Goal: Task Accomplishment & Management: Use online tool/utility

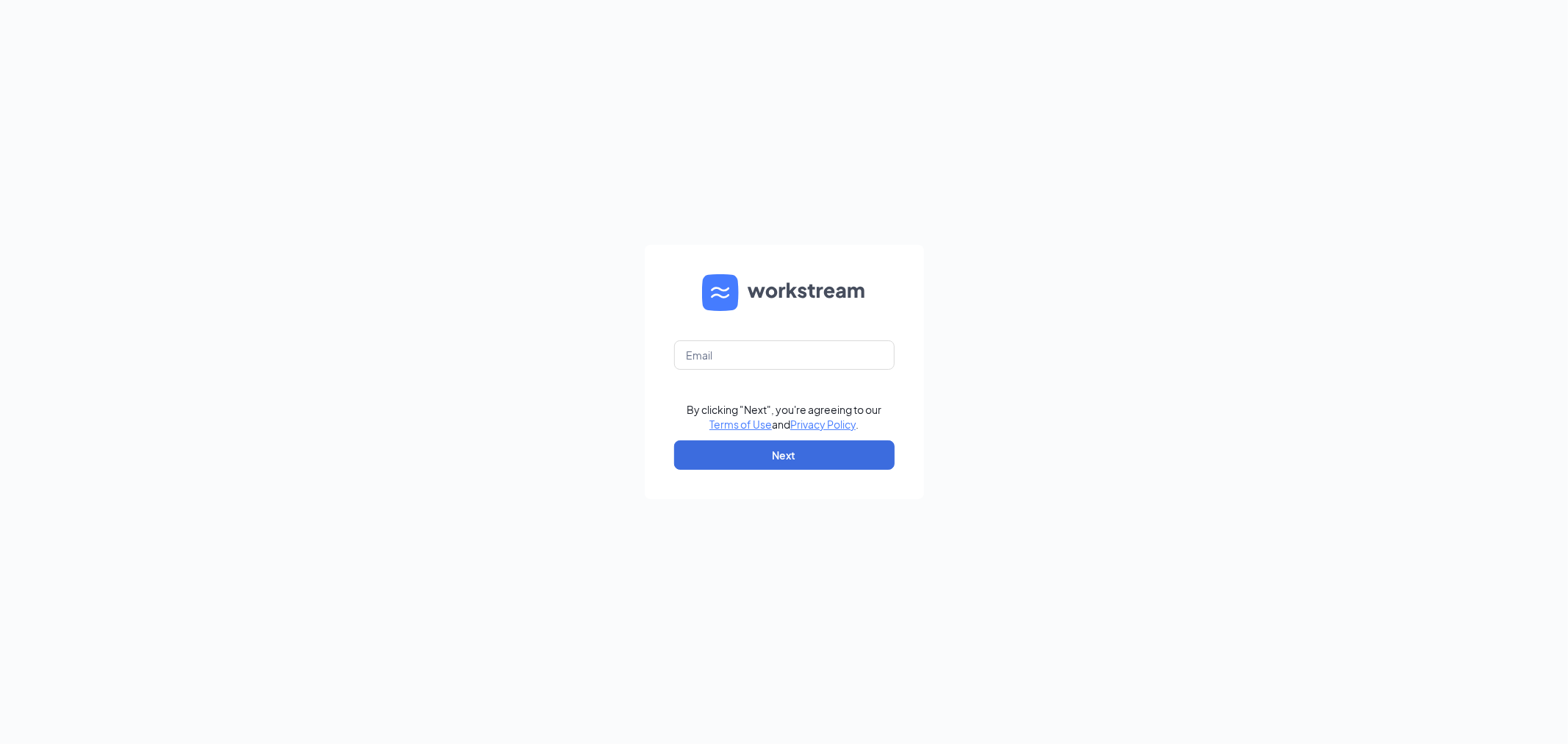
click at [779, 330] on form "By clicking "Next", you're agreeing to our Terms of Use and Privacy Policy . Ne…" at bounding box center [784, 372] width 279 height 254
click at [778, 340] on input "text" at bounding box center [784, 355] width 221 height 30
type input "[EMAIL_ADDRESS][DEMOGRAPHIC_DATA][DOMAIN_NAME]"
click at [751, 457] on button "Next" at bounding box center [784, 455] width 221 height 30
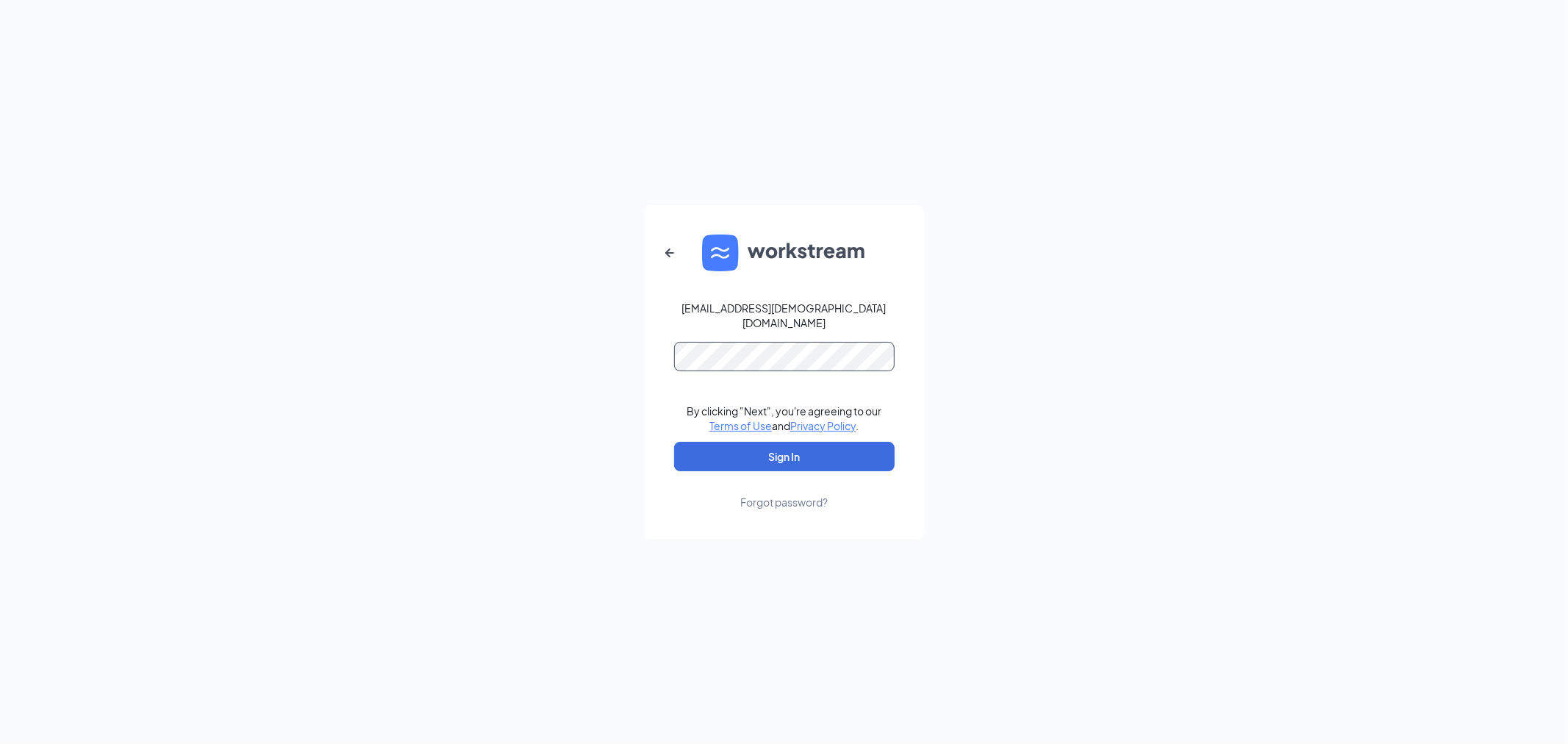
click at [674, 442] on button "Sign In" at bounding box center [784, 456] width 221 height 30
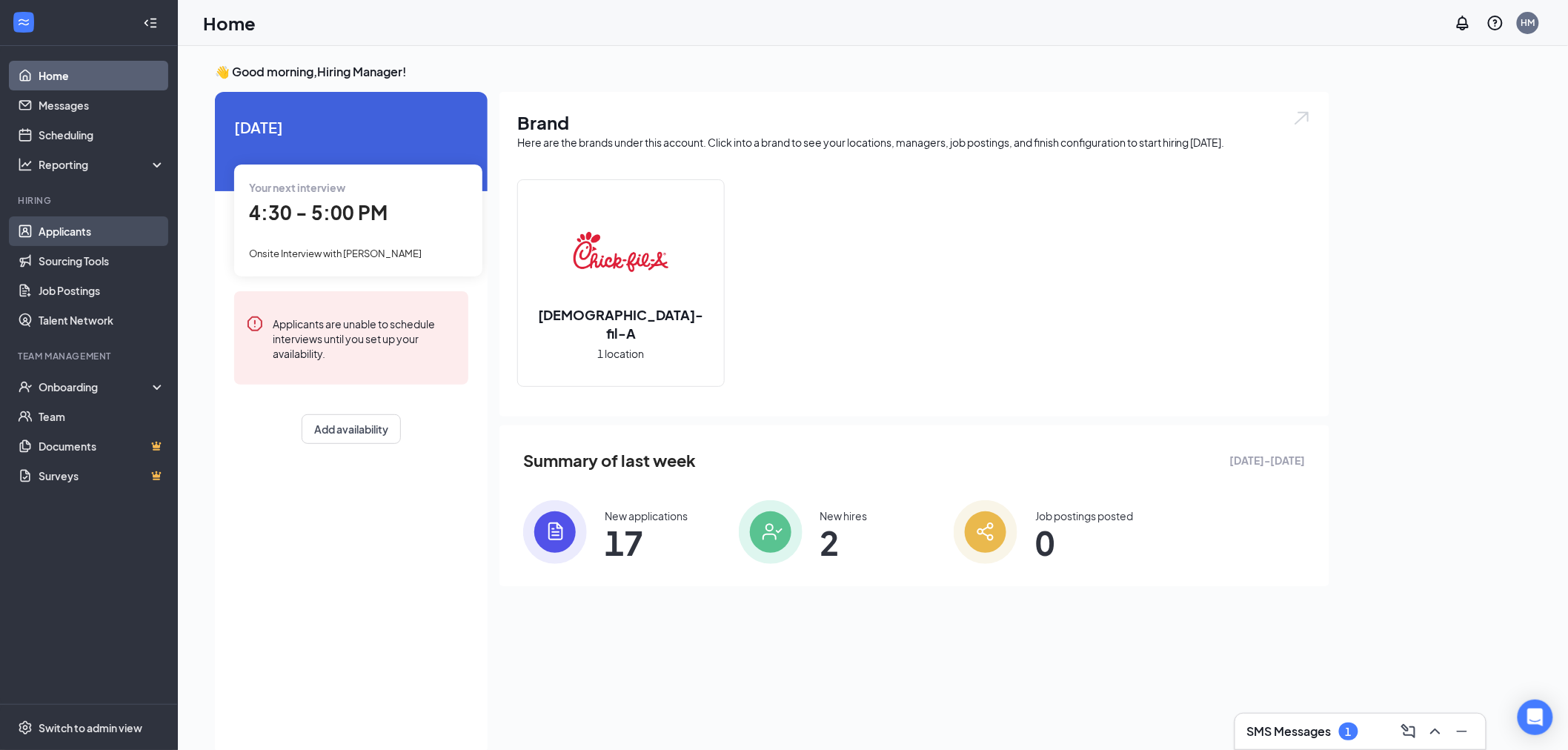
click at [92, 221] on link "Applicants" at bounding box center [101, 231] width 127 height 30
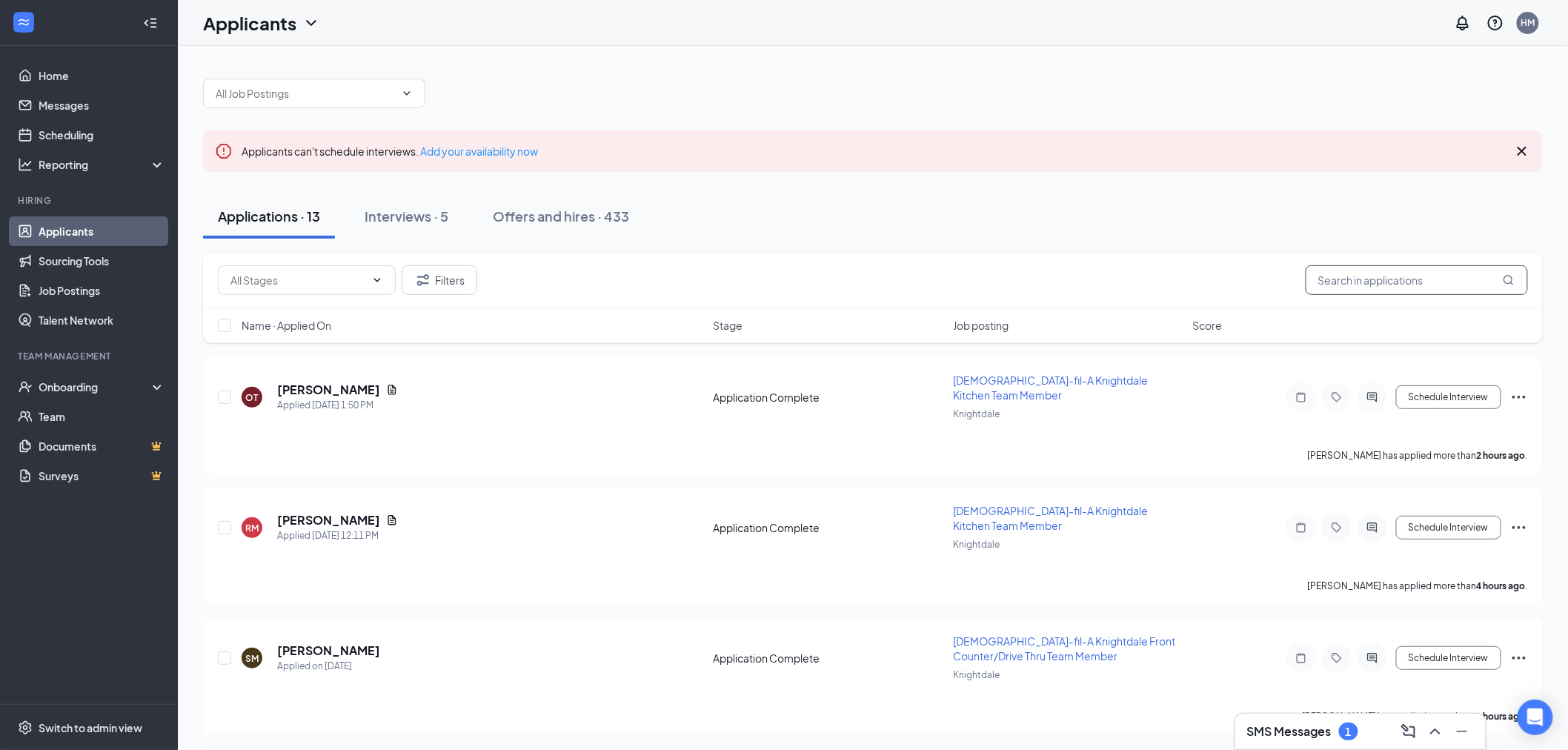
click at [1373, 272] on input "text" at bounding box center [1417, 280] width 223 height 30
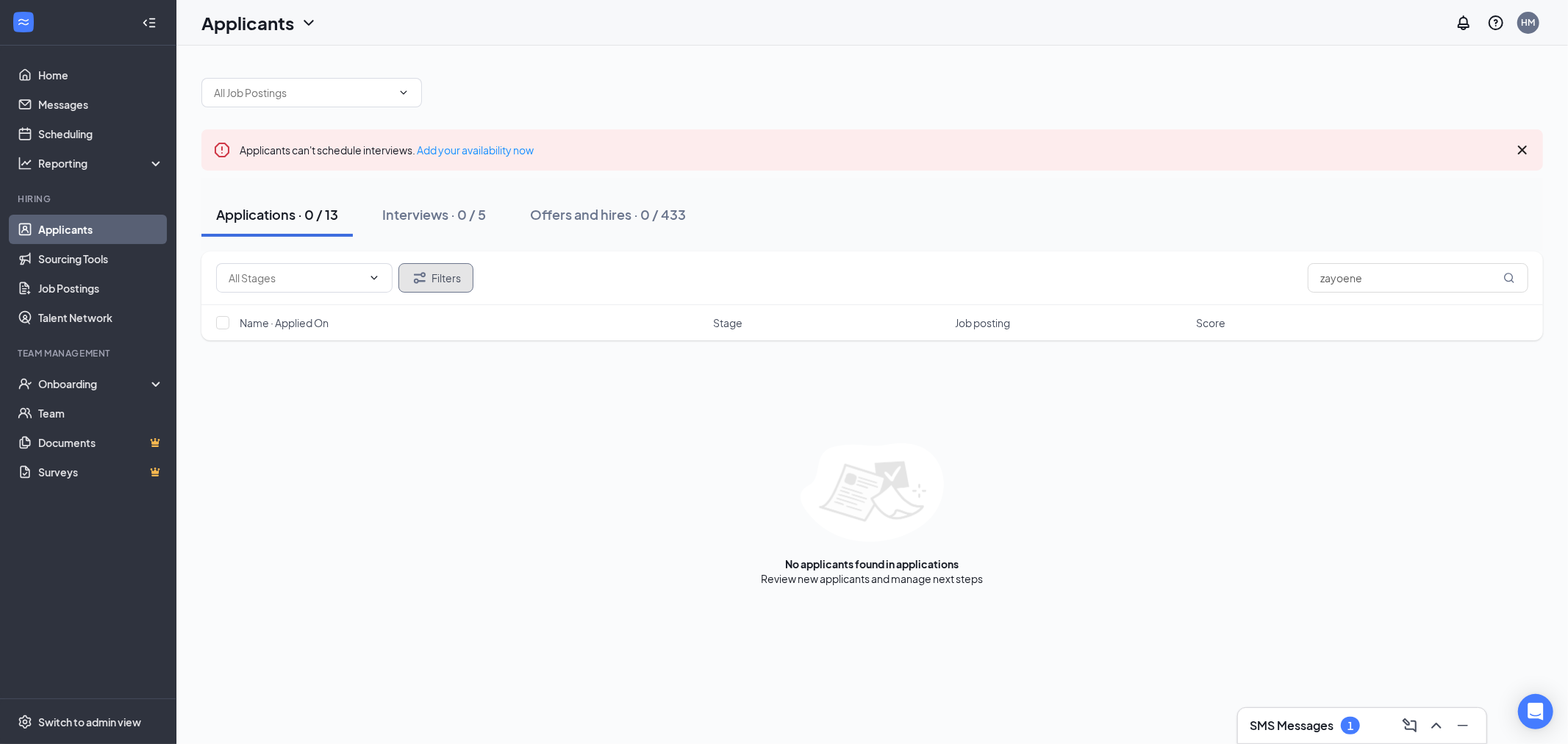
click at [439, 285] on button "Filters" at bounding box center [436, 278] width 75 height 30
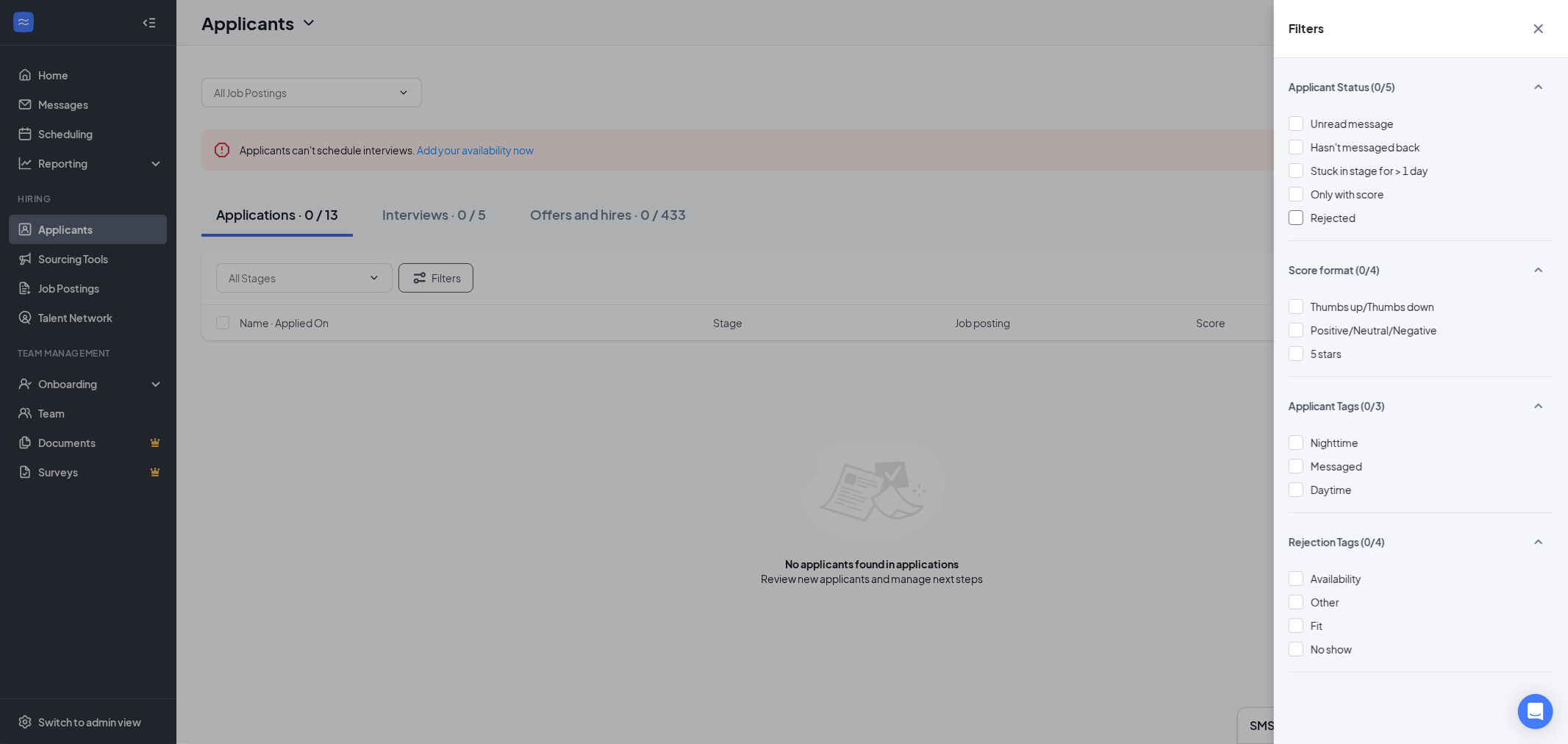
click at [1339, 217] on span "Rejected" at bounding box center [1333, 217] width 45 height 13
click at [579, 485] on div "Filters Applicant Status (1/5) Unread message Hasn't messaged back Stuck in sta…" at bounding box center [784, 372] width 1568 height 744
click at [554, 484] on div "Filters Applicant Status (1/5) Unread message Hasn't messaged back Stuck in sta…" at bounding box center [784, 372] width 1568 height 744
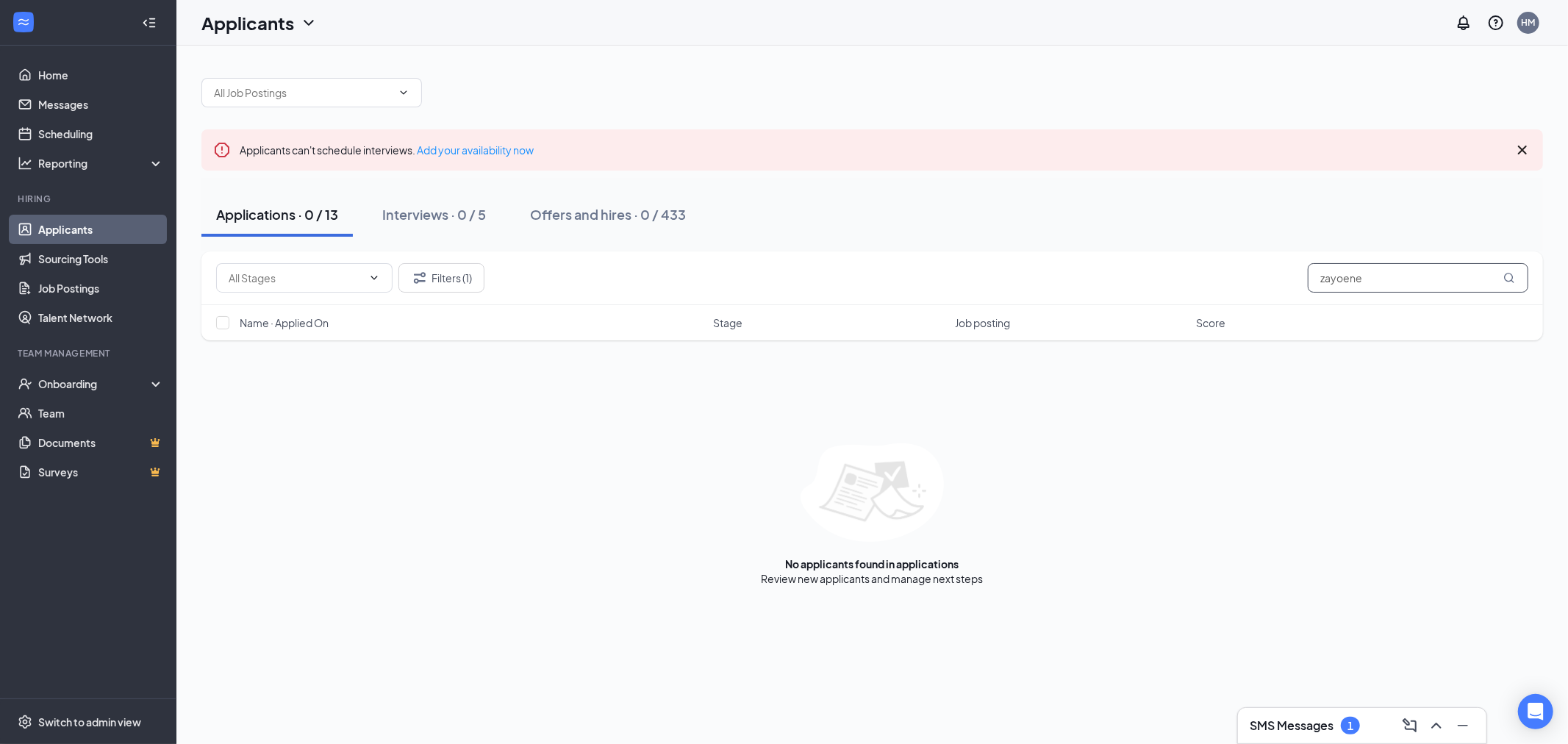
click at [1398, 276] on input "zayoene" at bounding box center [1418, 278] width 221 height 30
type input "zayoe"
click at [405, 269] on button "Filters (1)" at bounding box center [441, 278] width 86 height 30
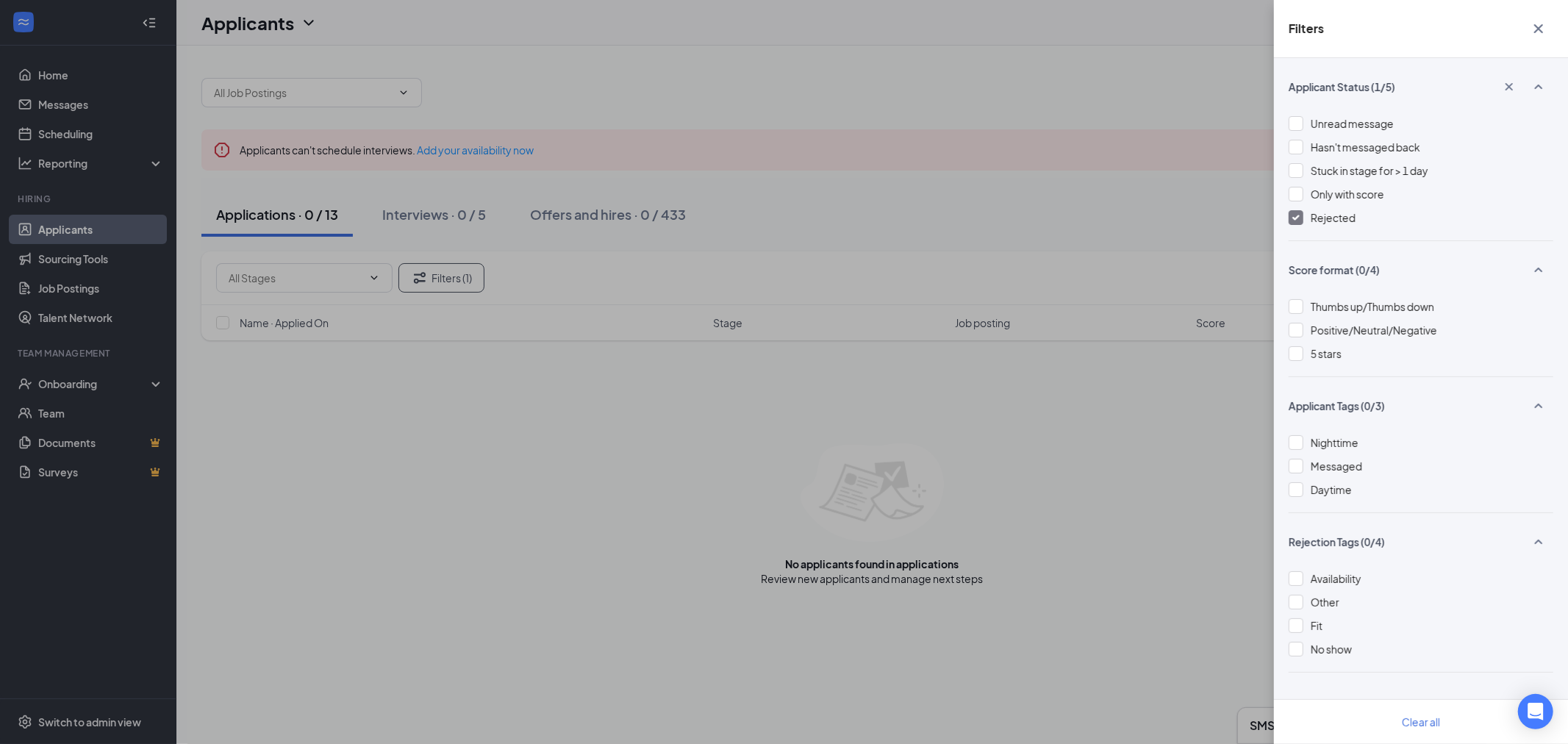
click at [1328, 216] on span "Rejected" at bounding box center [1333, 217] width 45 height 13
click at [864, 392] on div "Filters Applicant Status (1/5) Unread message Hasn't messaged back Stuck in sta…" at bounding box center [784, 372] width 1568 height 744
click at [748, 503] on div "Filters Applicant Status (1/5) Unread message Hasn't messaged back Stuck in sta…" at bounding box center [784, 372] width 1568 height 744
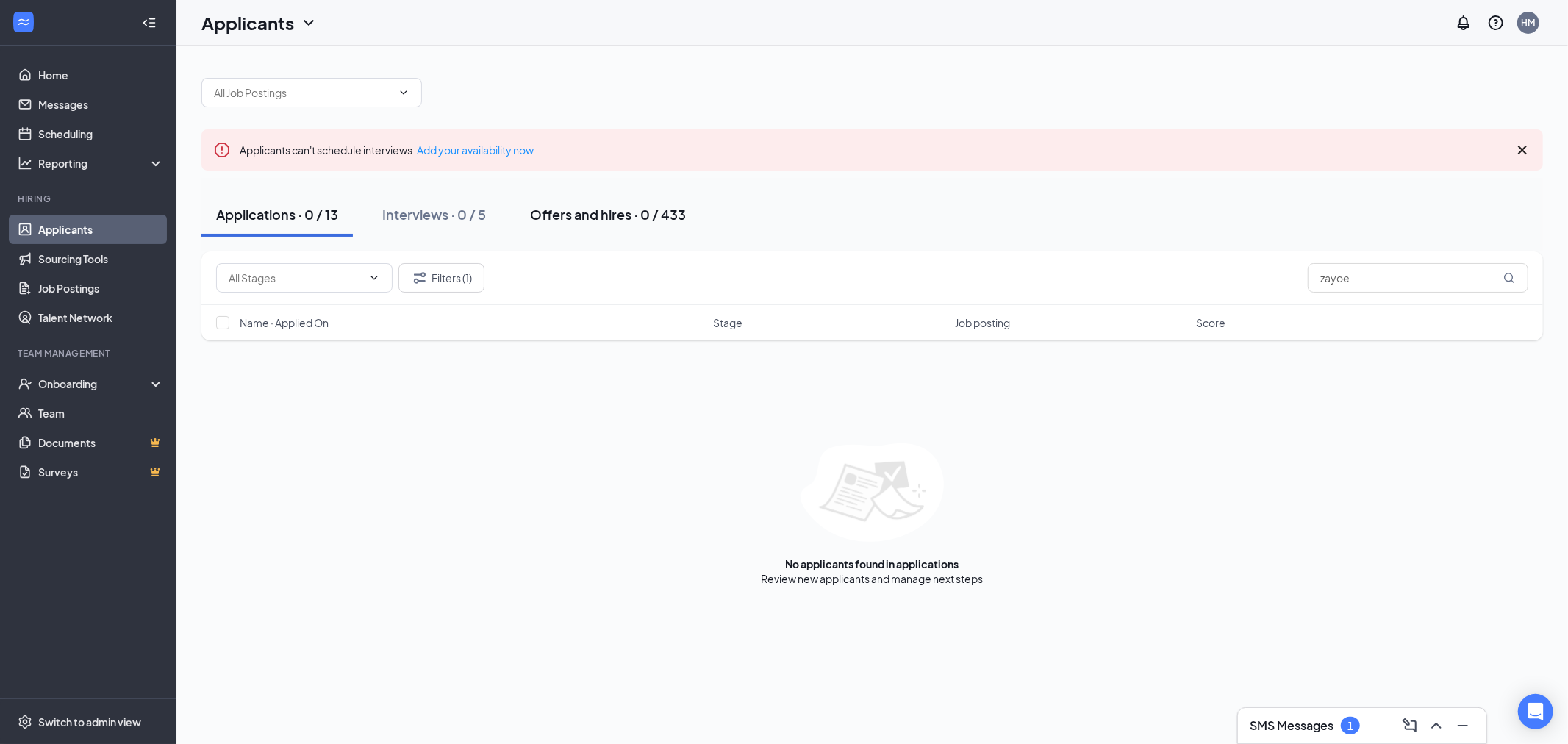
click at [610, 201] on button "Offers and hires · 0 / 433" at bounding box center [608, 215] width 185 height 44
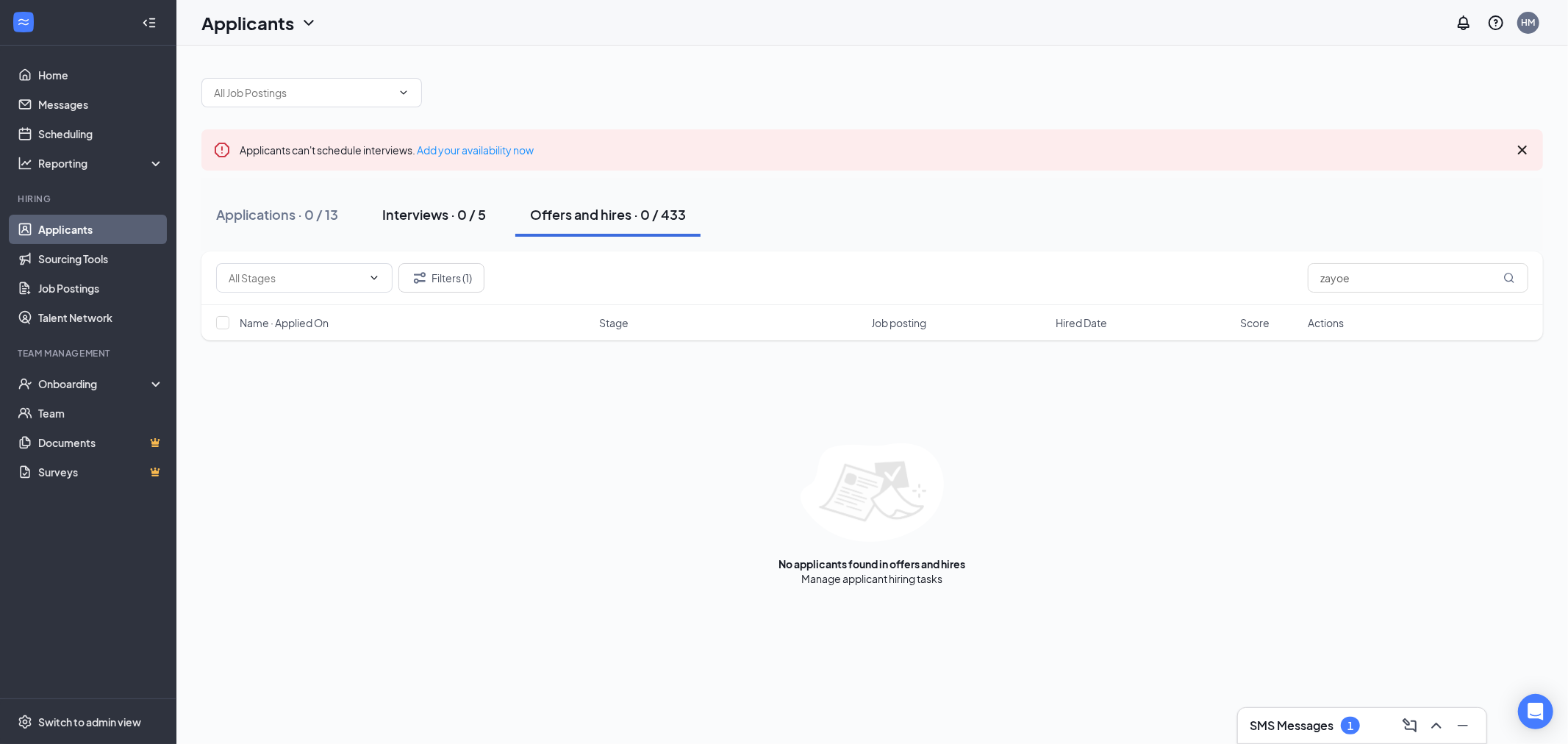
click at [457, 222] on div "Interviews · 0 / 5" at bounding box center [434, 214] width 104 height 18
click at [310, 222] on div "Applications · 0 / 13" at bounding box center [277, 214] width 122 height 18
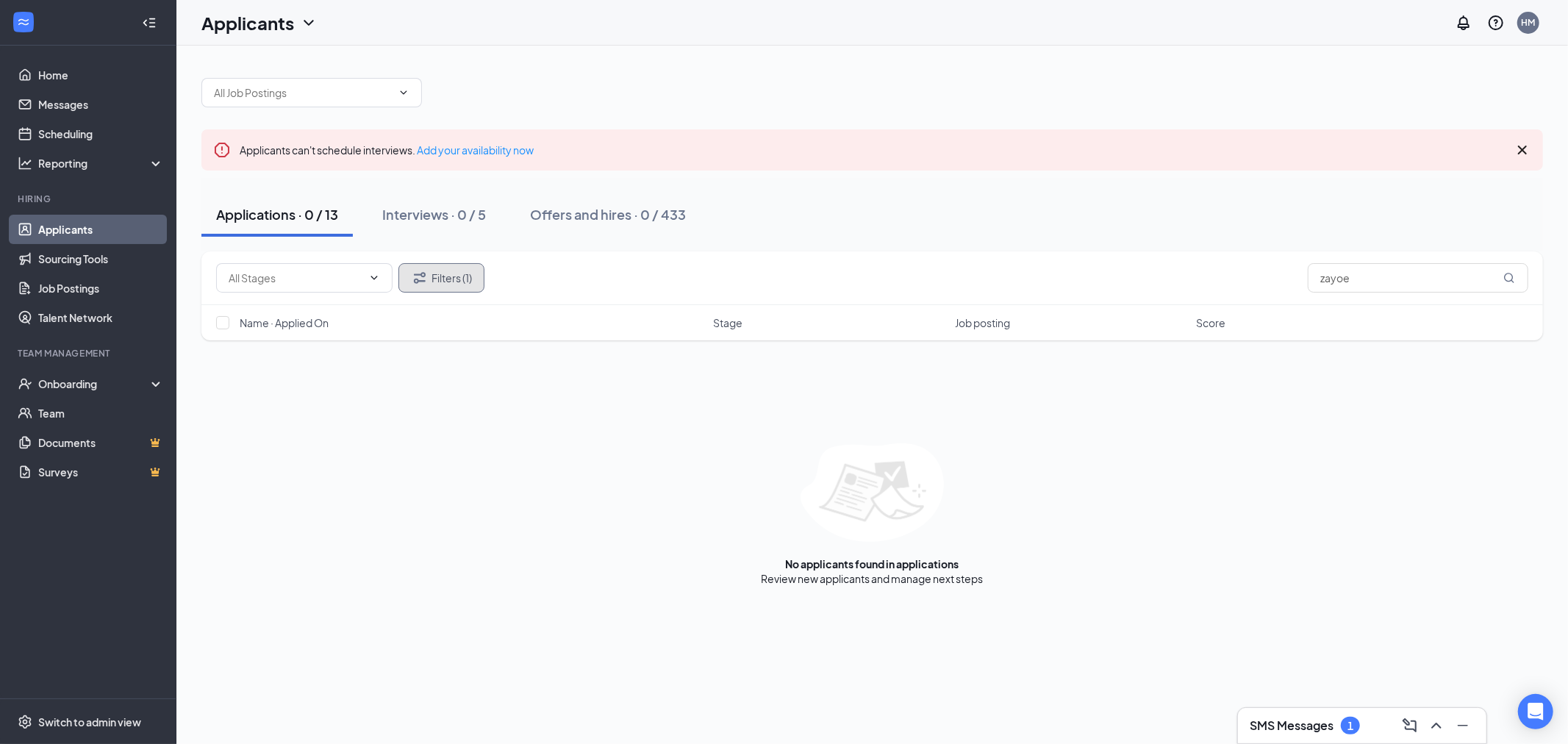
click at [443, 274] on button "Filters (1)" at bounding box center [441, 278] width 86 height 30
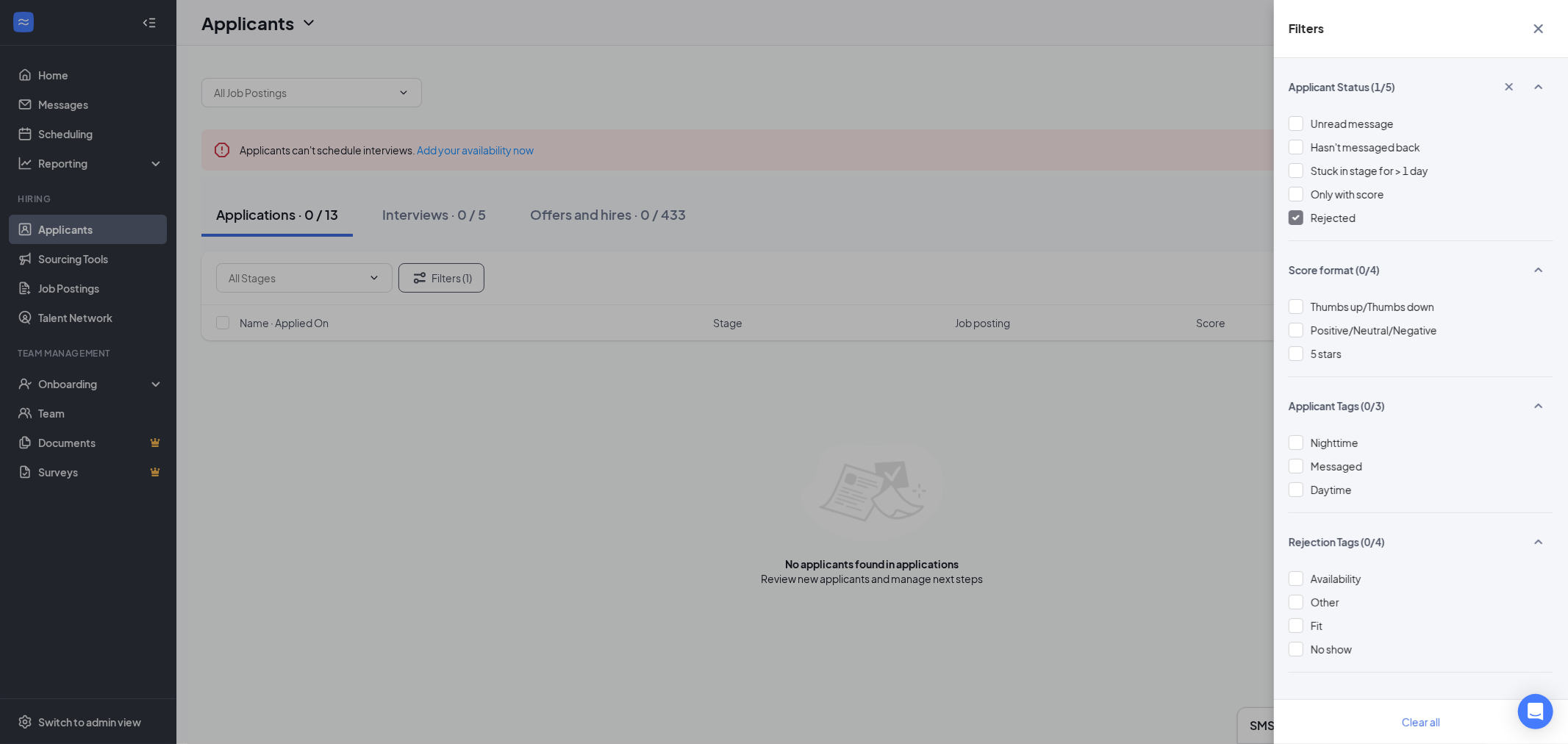
click at [1327, 216] on span "Rejected" at bounding box center [1333, 217] width 45 height 13
click at [855, 330] on div "Filters Applicant Status (1/5) Unread message Hasn't messaged back Stuck in sta…" at bounding box center [784, 372] width 1568 height 744
click at [1106, 417] on div "Filters Applicant Status (1/5) Unread message Hasn't messaged back Stuck in sta…" at bounding box center [784, 372] width 1568 height 744
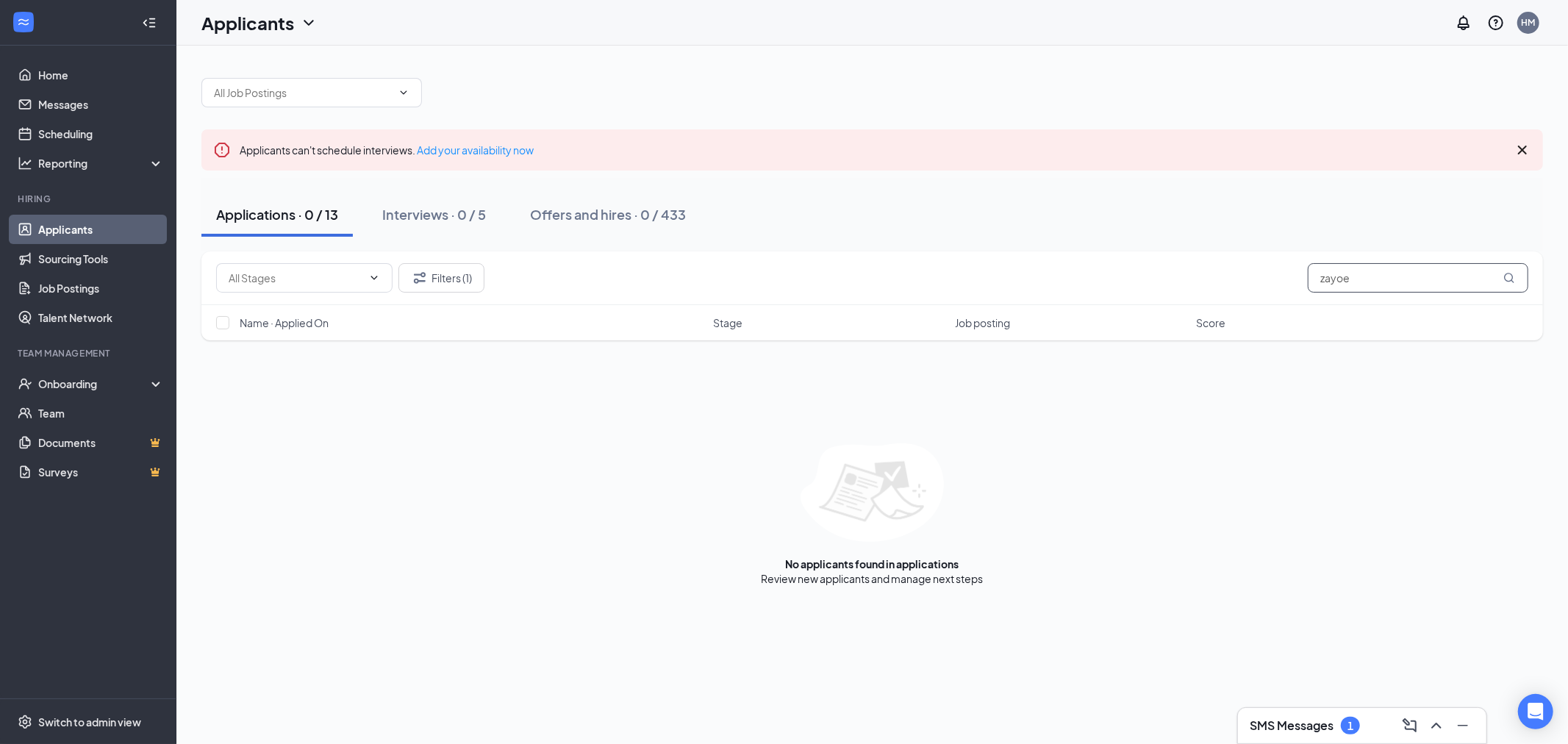
drag, startPoint x: 1391, startPoint y: 279, endPoint x: 1026, endPoint y: 273, distance: 365.0
click at [1026, 273] on div "Filters (1) zayoe" at bounding box center [872, 278] width 1312 height 30
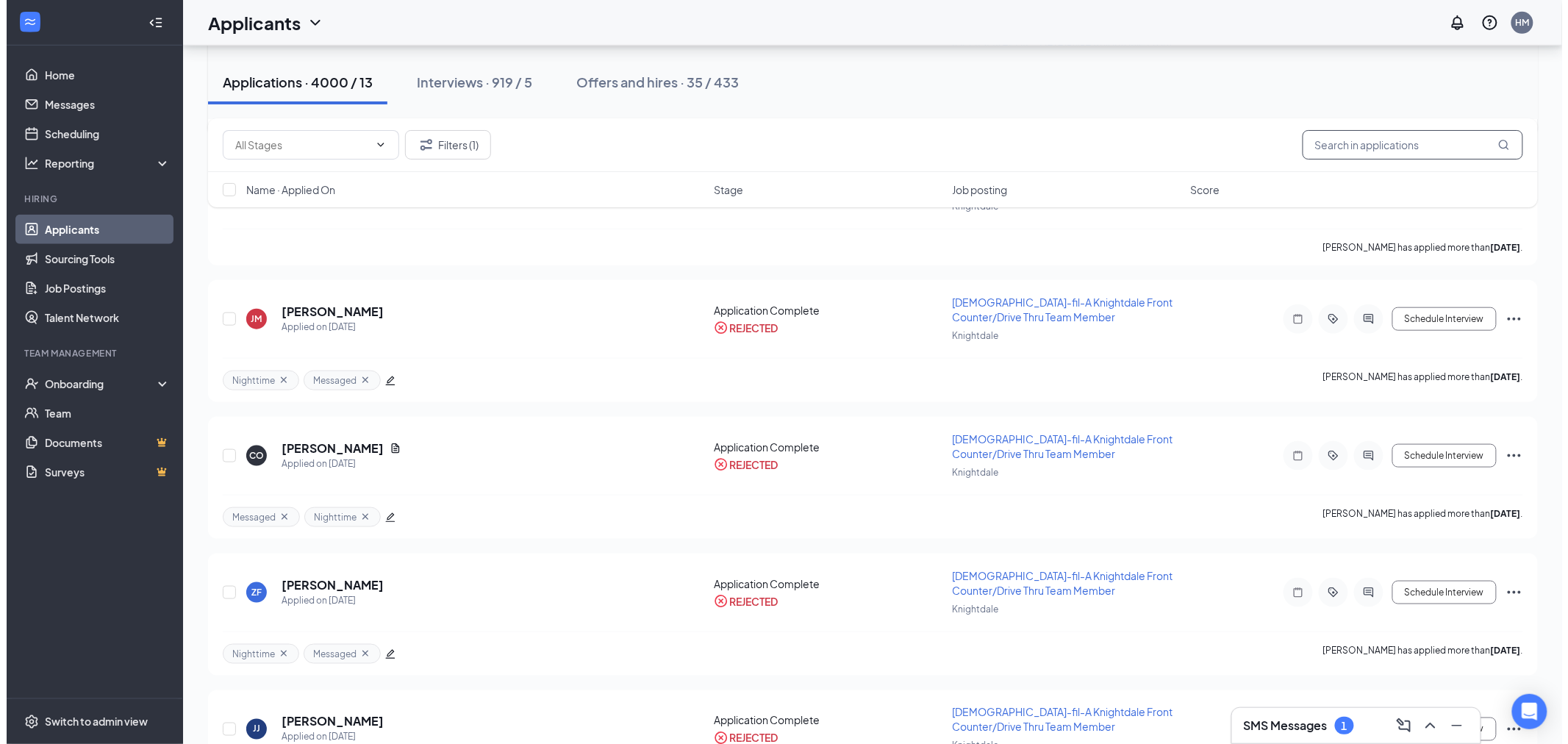
scroll to position [490, 0]
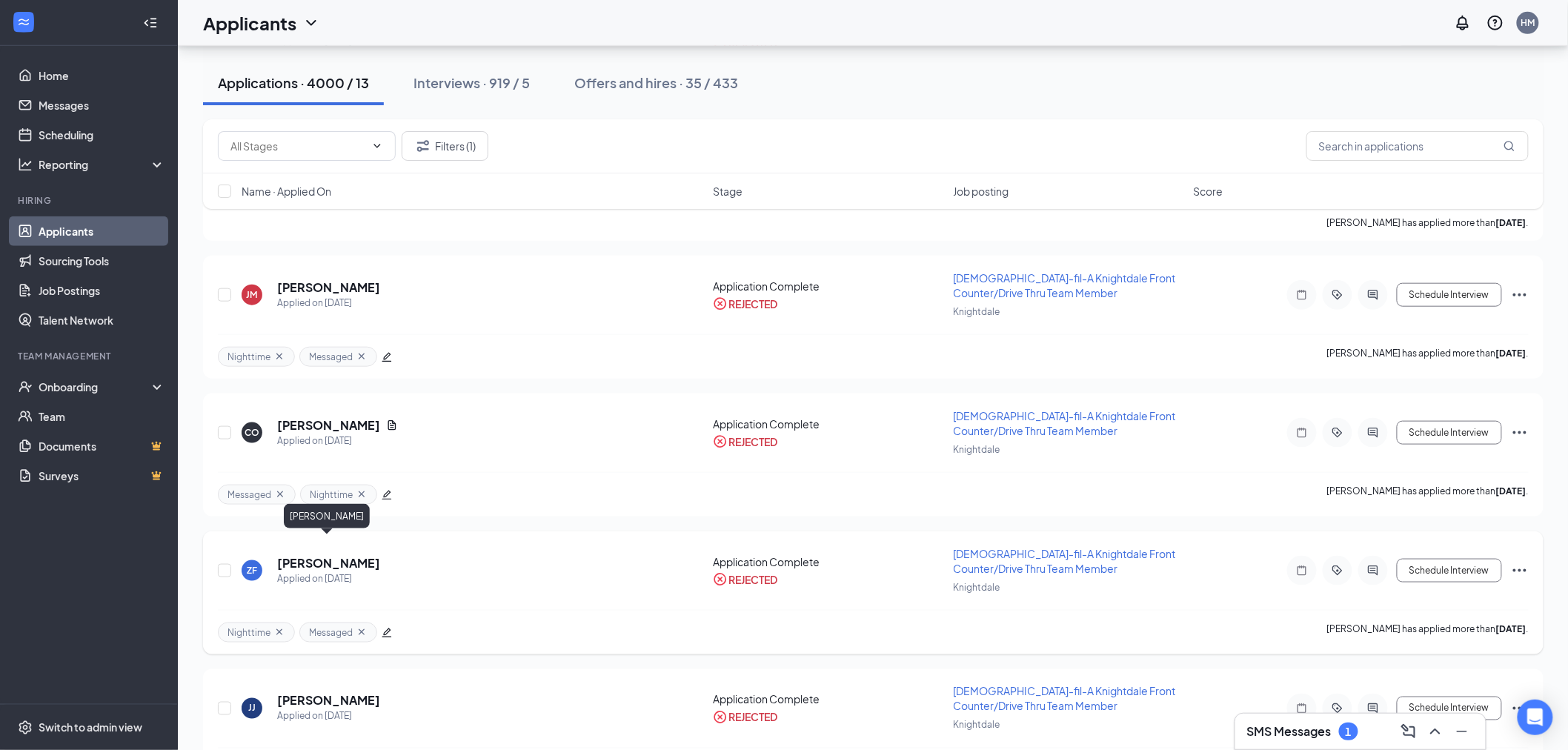
click at [351, 555] on h5 "Zaylene Fenwick" at bounding box center [328, 563] width 103 height 16
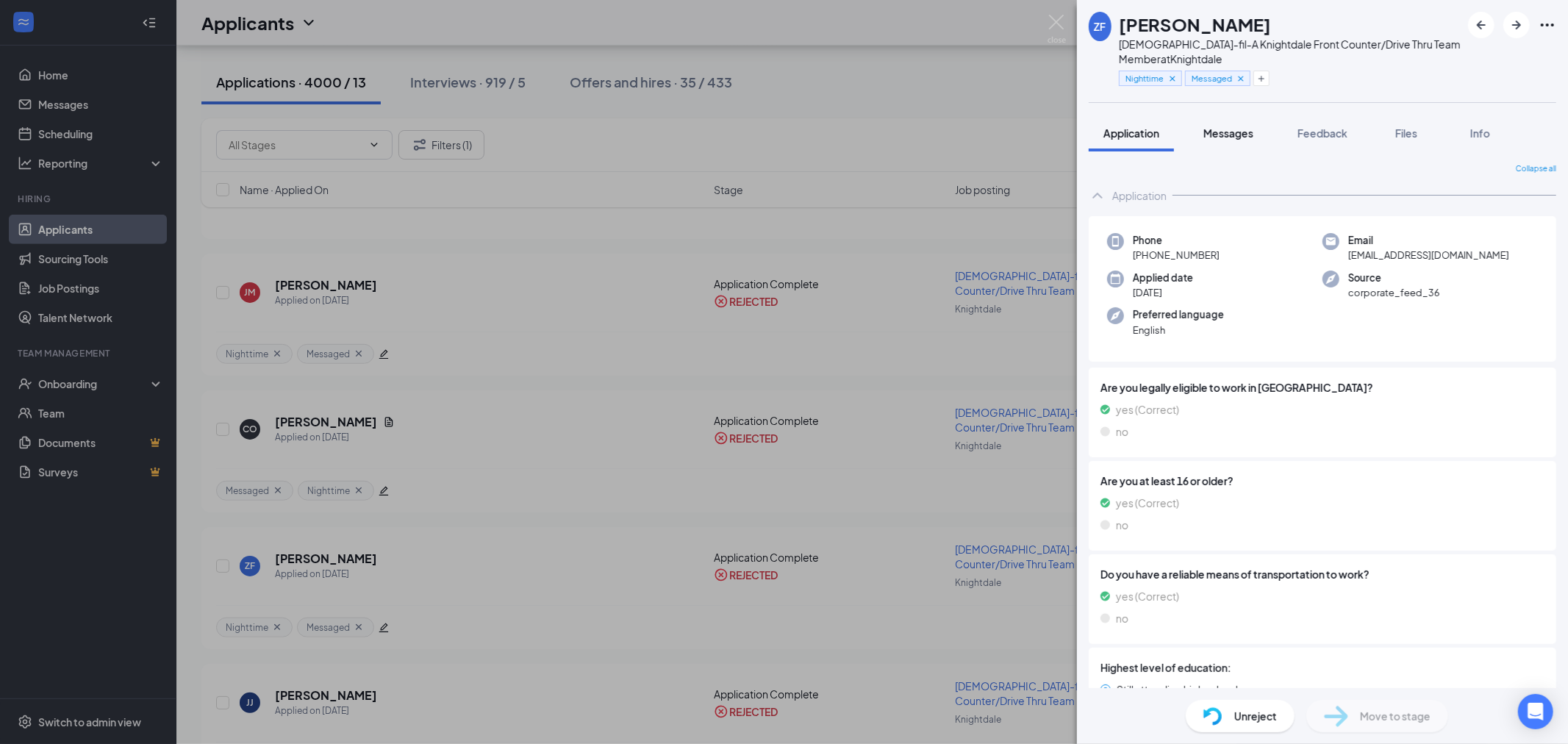
click at [1215, 126] on span "Messages" at bounding box center [1228, 133] width 50 height 13
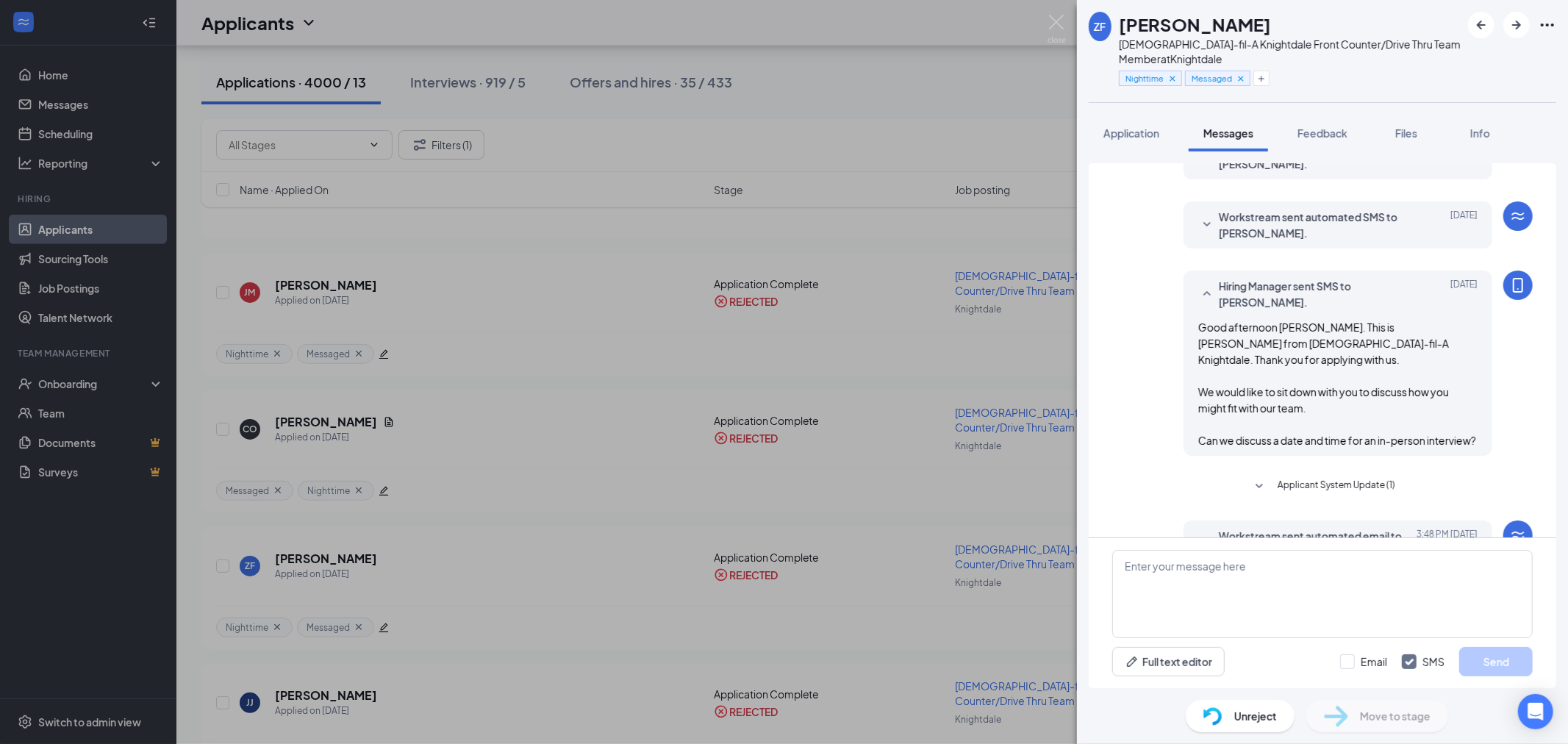
scroll to position [193, 0]
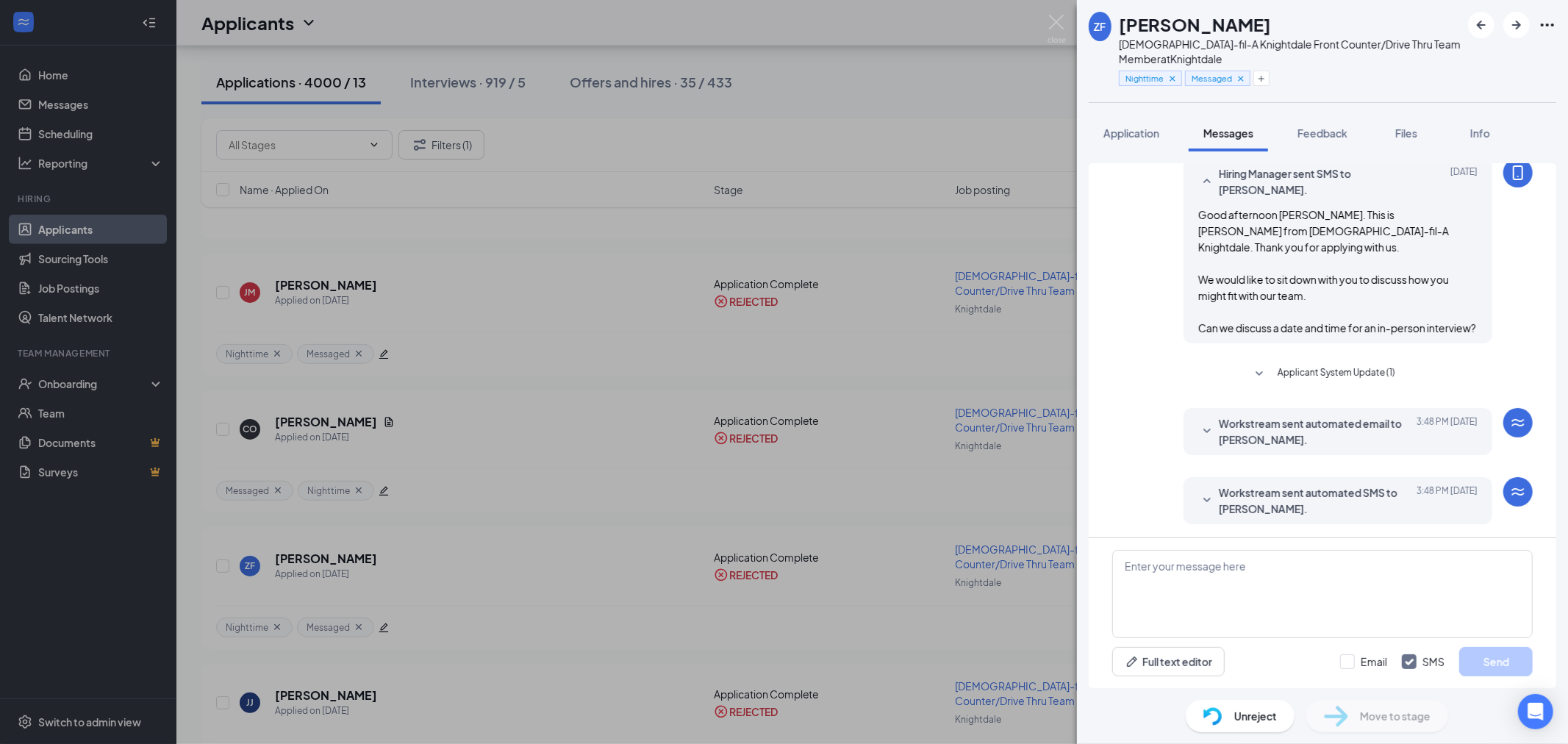
click at [1354, 421] on span "Workstream sent automated email to Zaylene Fenwick." at bounding box center [1315, 431] width 193 height 32
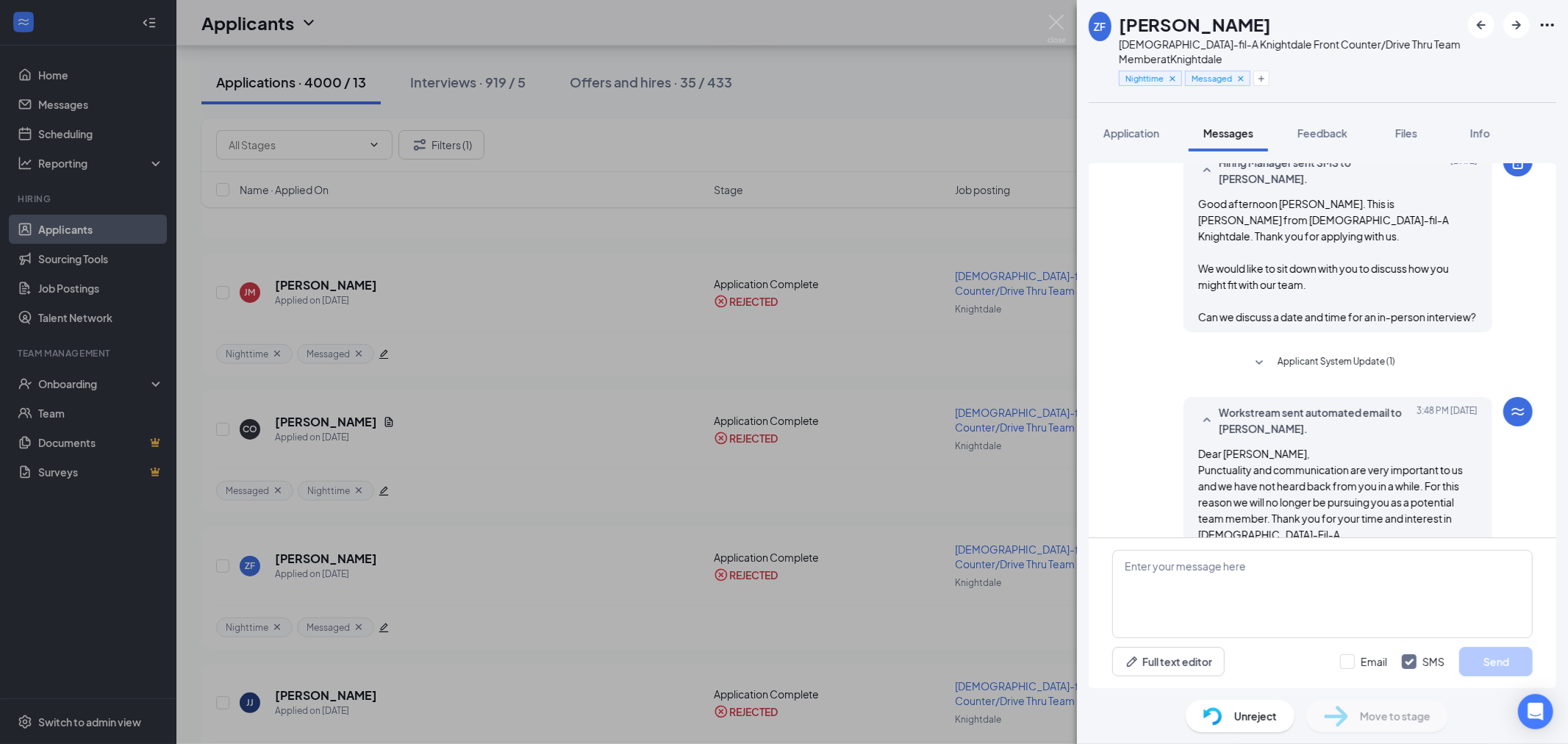
scroll to position [0, 0]
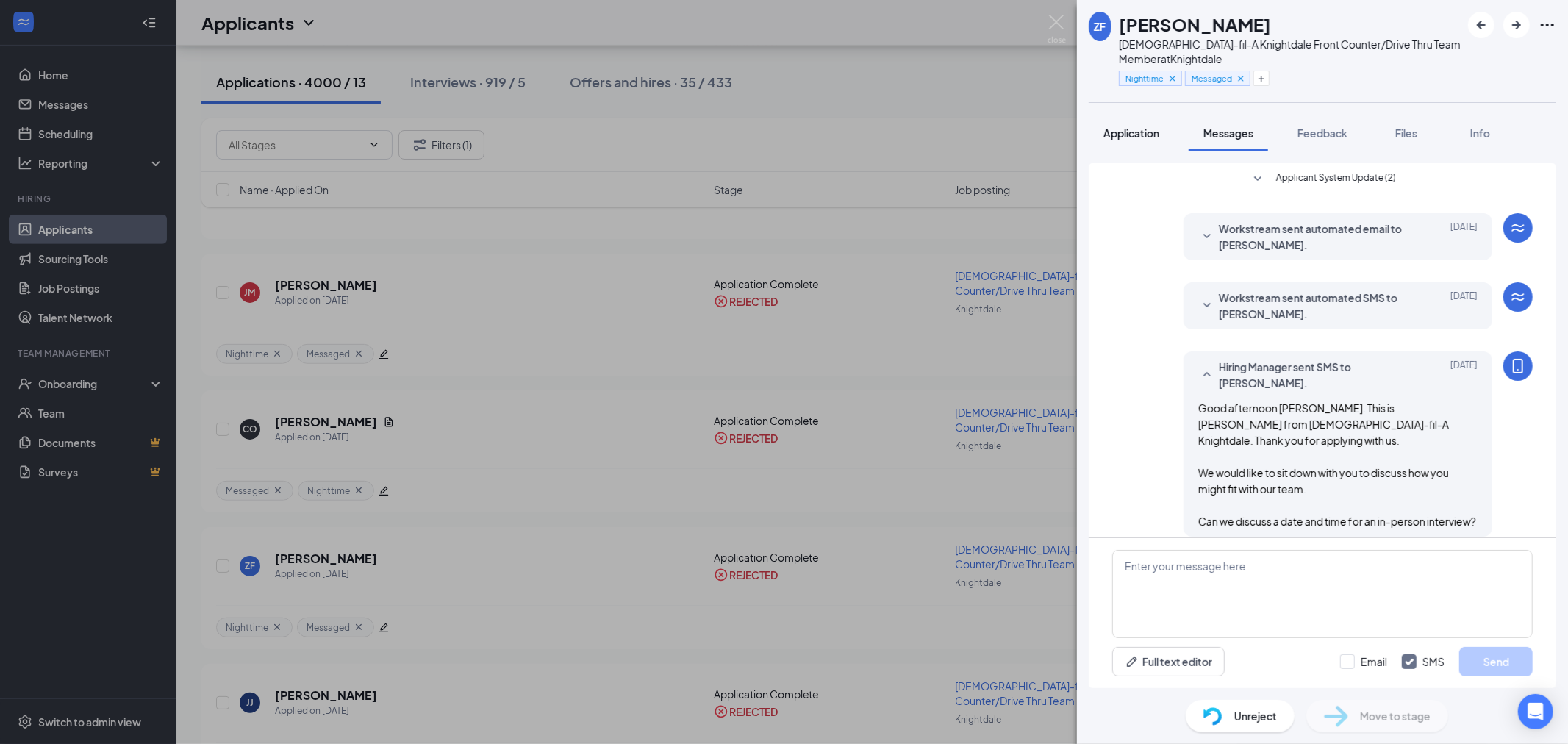
click at [1153, 147] on button "Application" at bounding box center [1132, 133] width 85 height 37
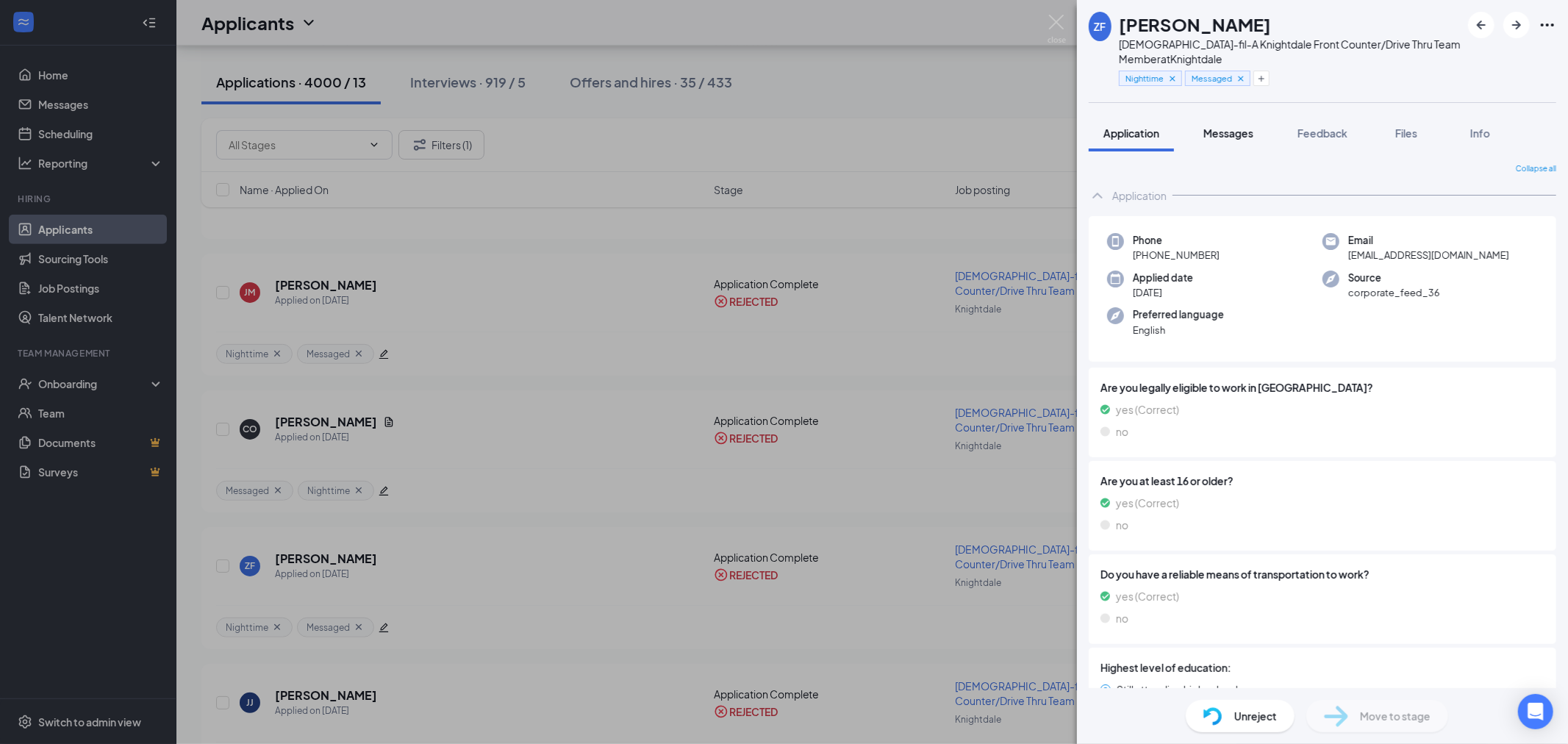
click at [1223, 130] on span "Messages" at bounding box center [1228, 133] width 50 height 13
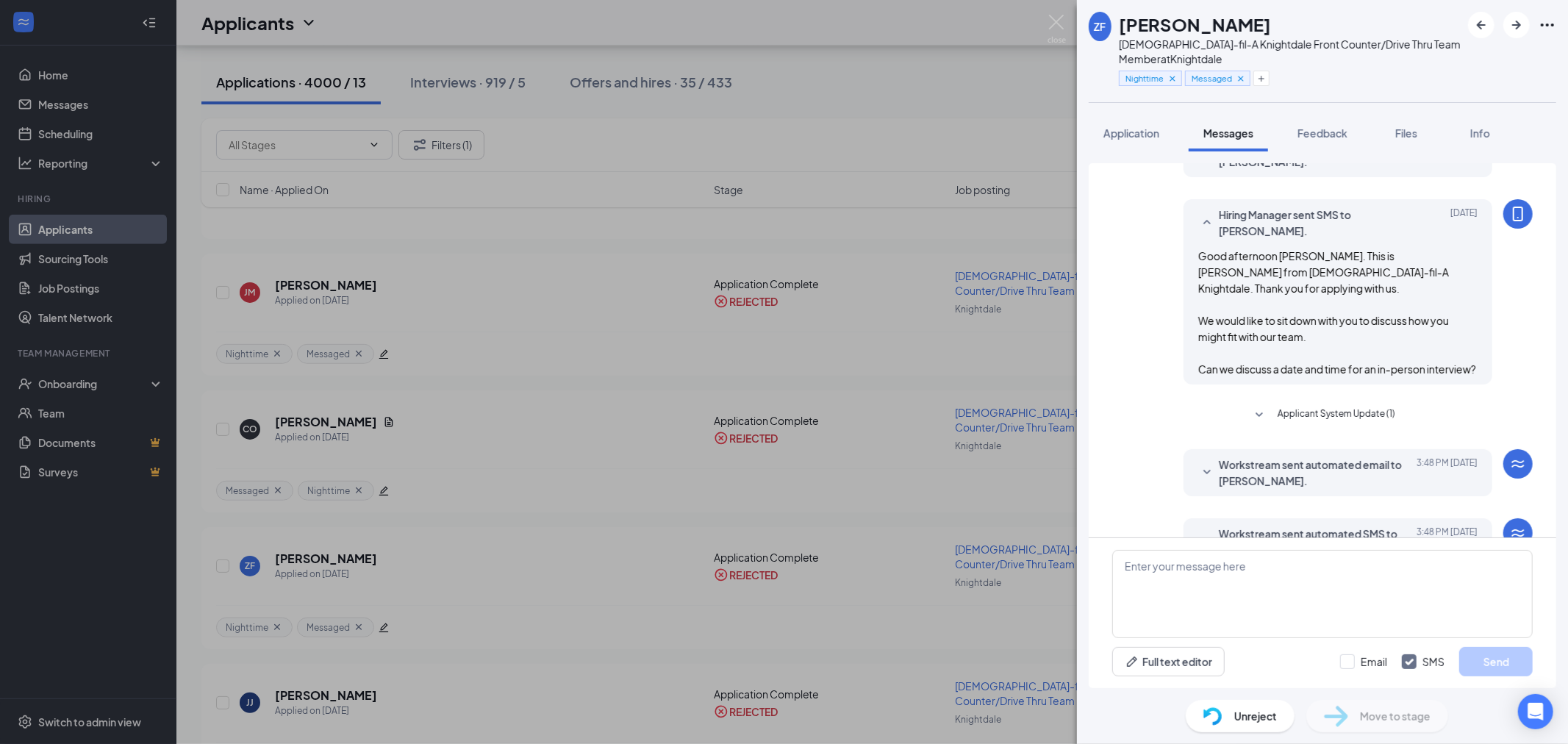
scroll to position [193, 0]
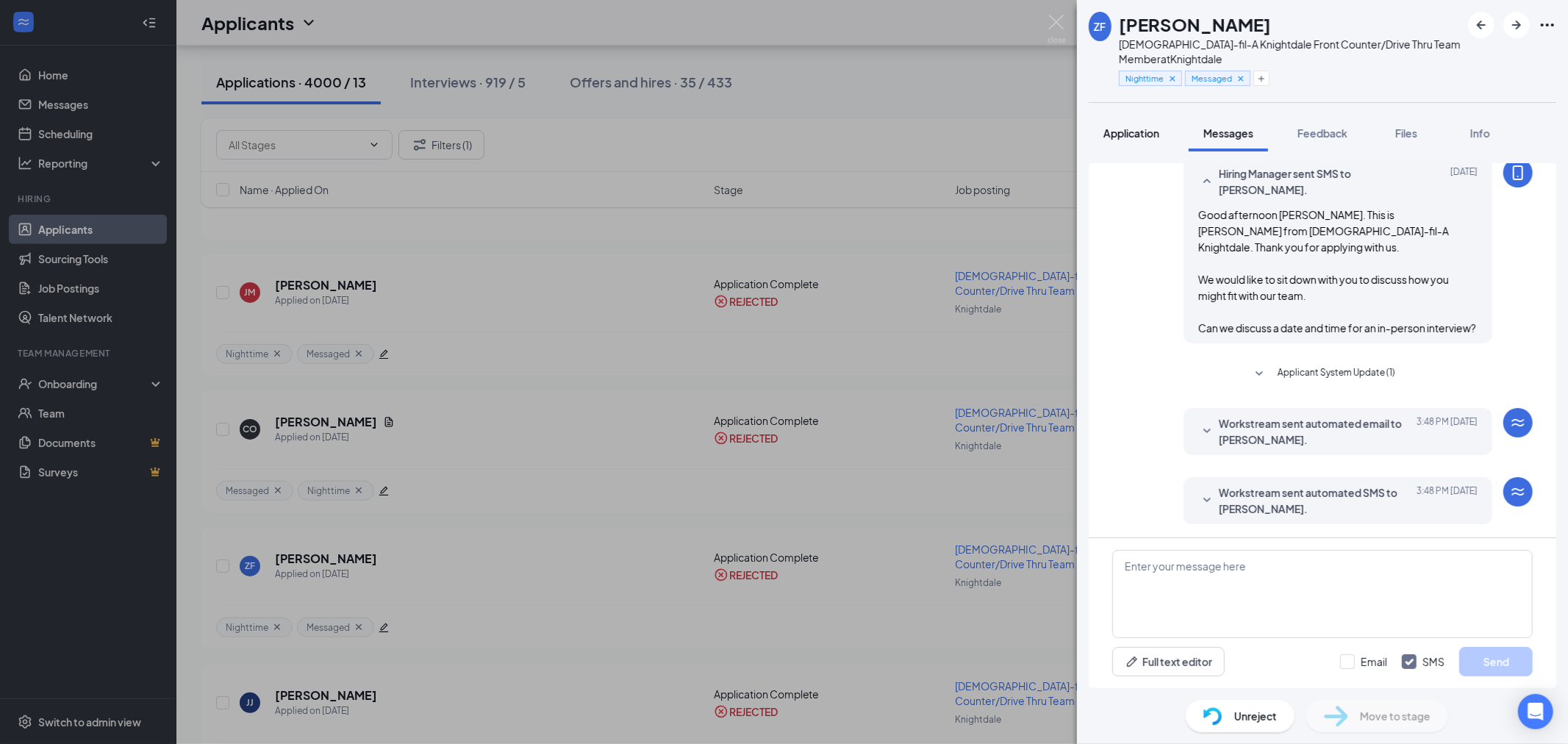
click at [1148, 136] on span "Application" at bounding box center [1131, 133] width 56 height 13
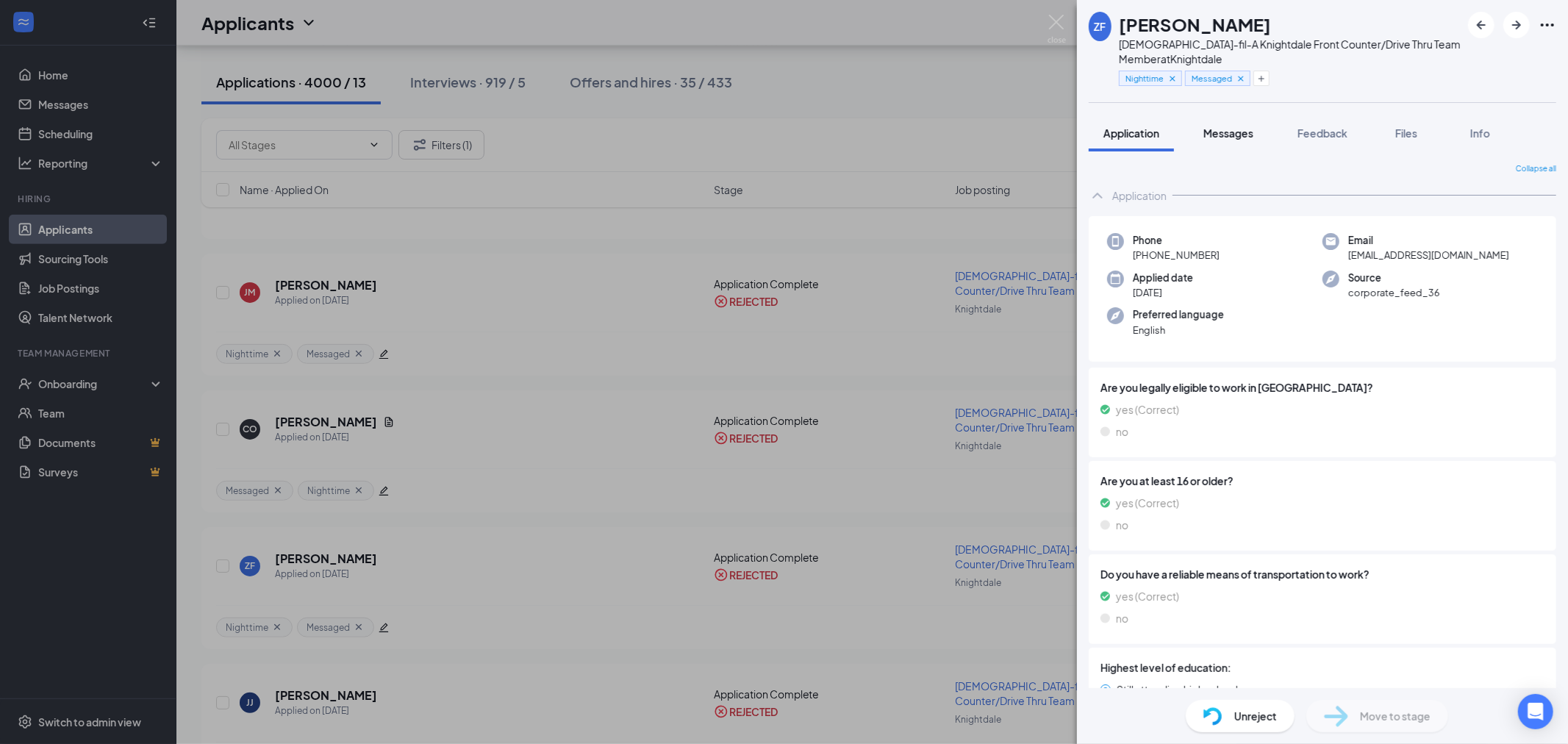
click at [1247, 137] on span "Messages" at bounding box center [1228, 133] width 50 height 13
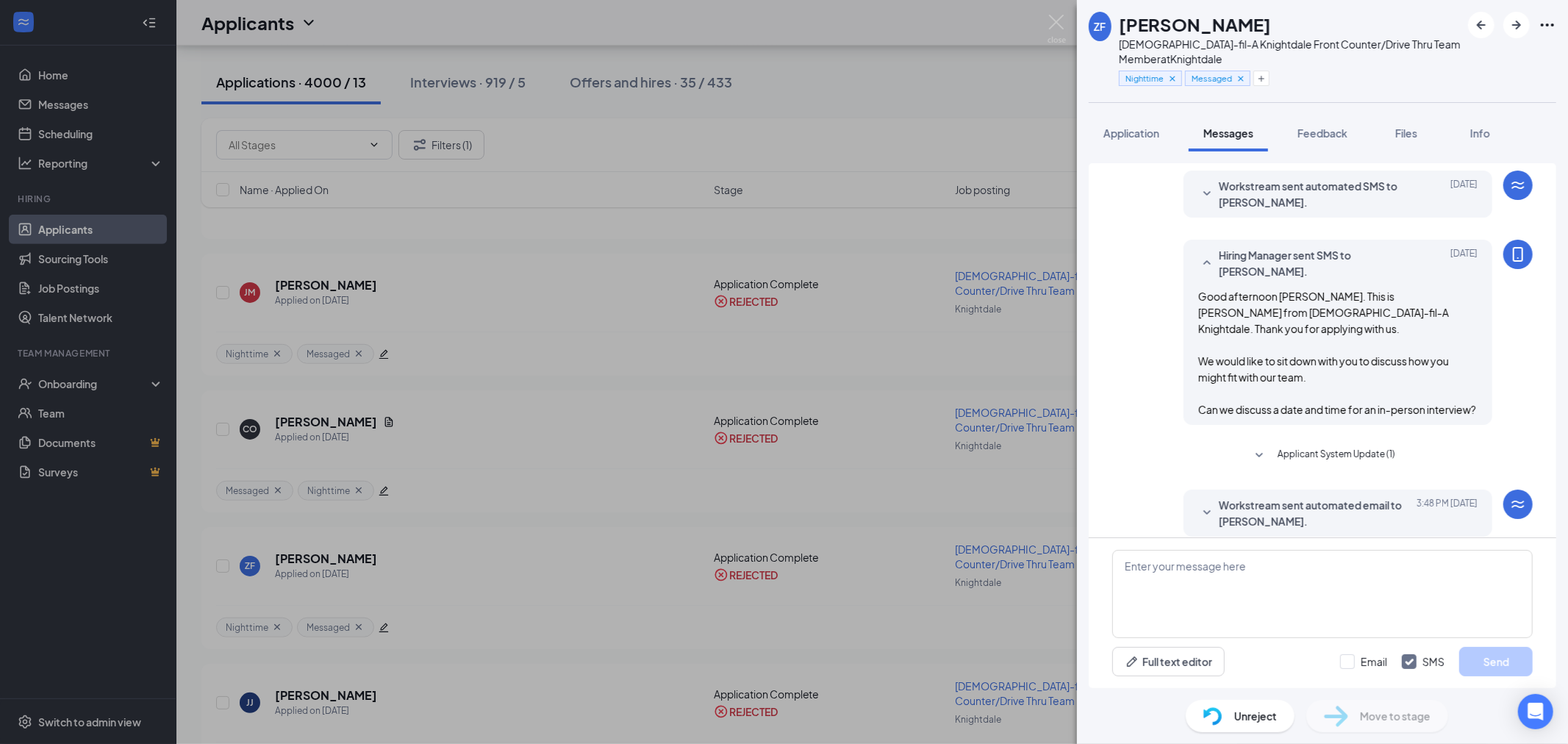
scroll to position [193, 0]
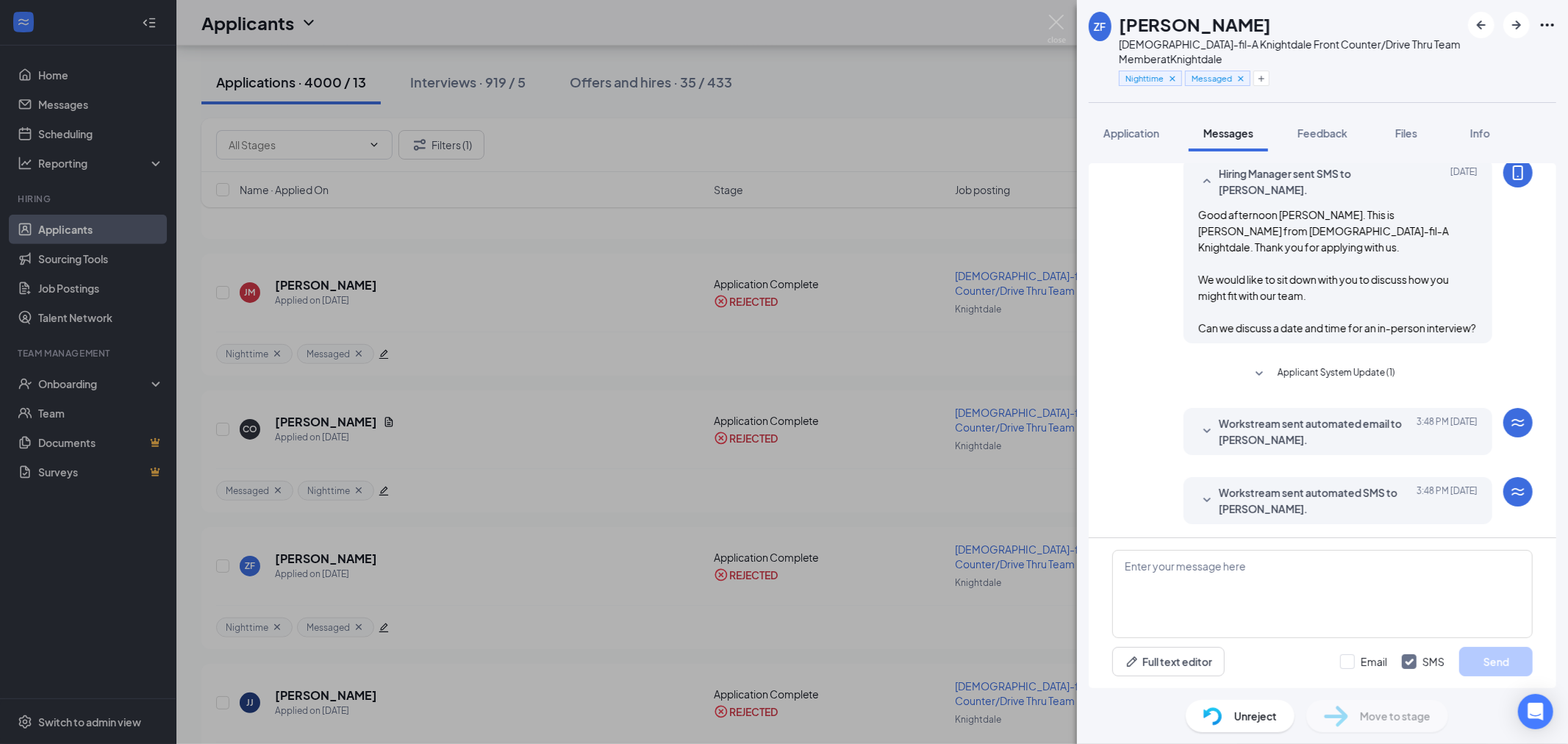
click at [1260, 427] on span "Workstream sent automated email to Zaylene Fenwick." at bounding box center [1315, 431] width 193 height 32
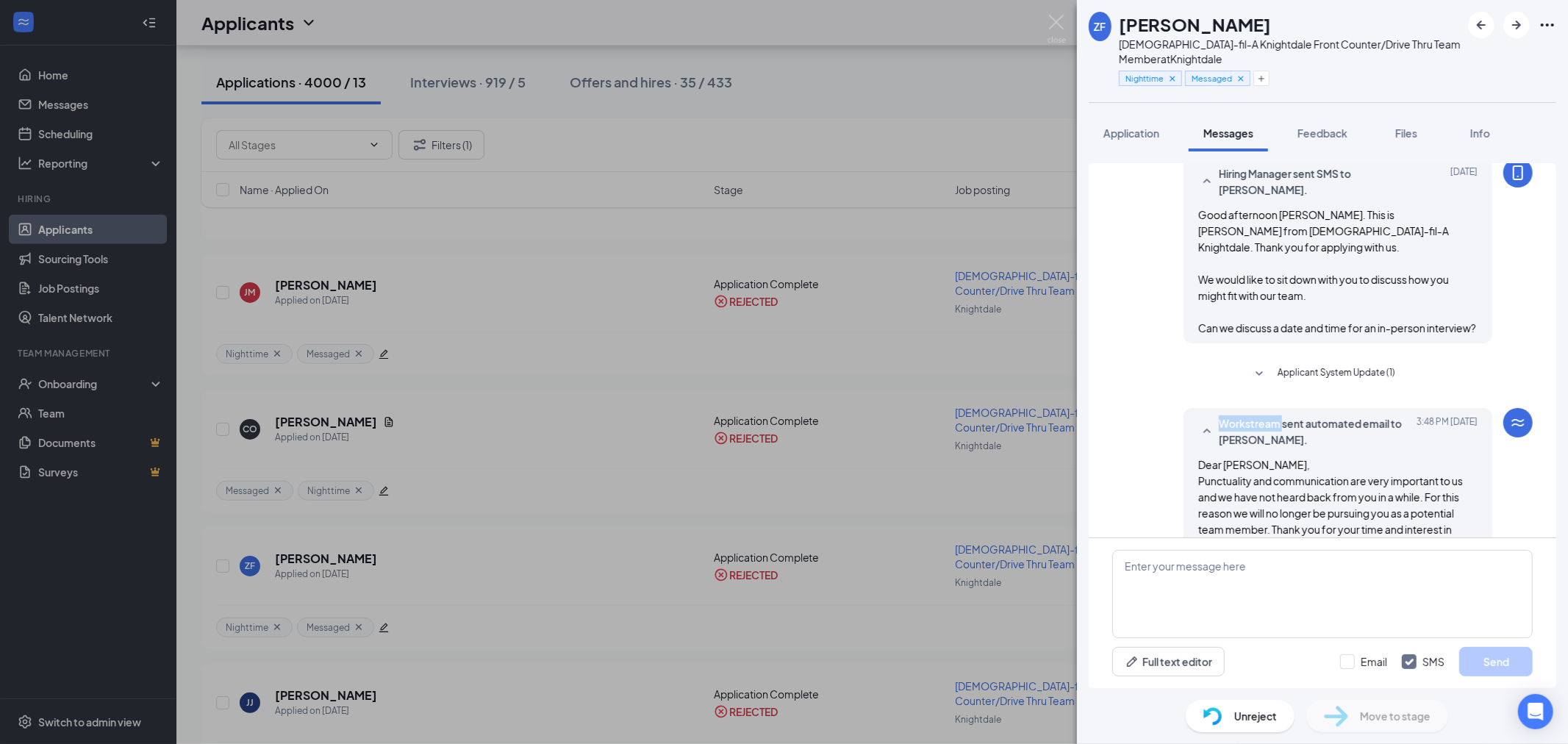
click at [1260, 427] on span "Workstream sent automated email to Zaylene Fenwick." at bounding box center [1315, 431] width 193 height 32
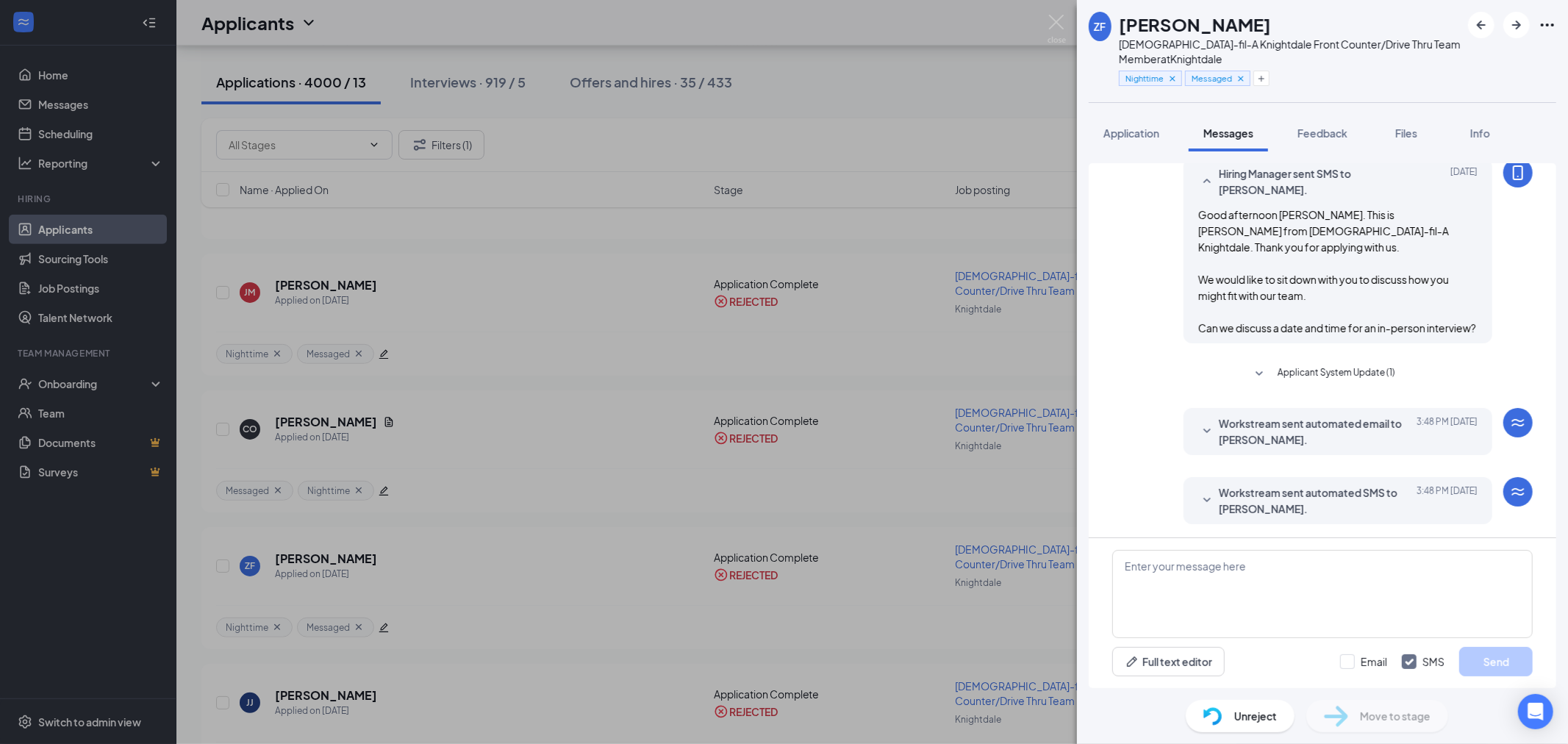
click at [1262, 497] on span "Workstream sent automated SMS to Zaylene Fenwick." at bounding box center [1315, 500] width 193 height 32
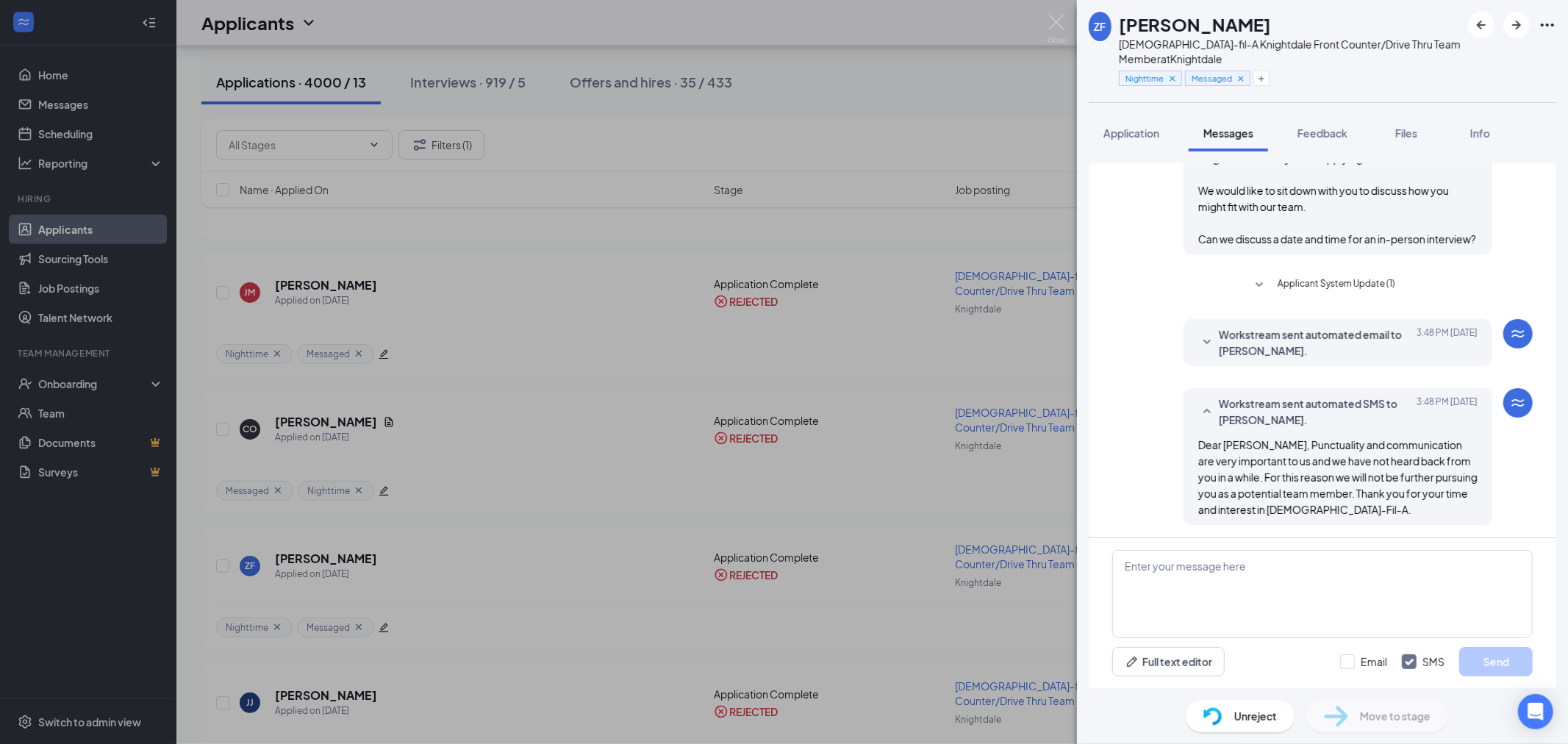
scroll to position [283, 0]
click at [1127, 123] on button "Application" at bounding box center [1132, 133] width 85 height 37
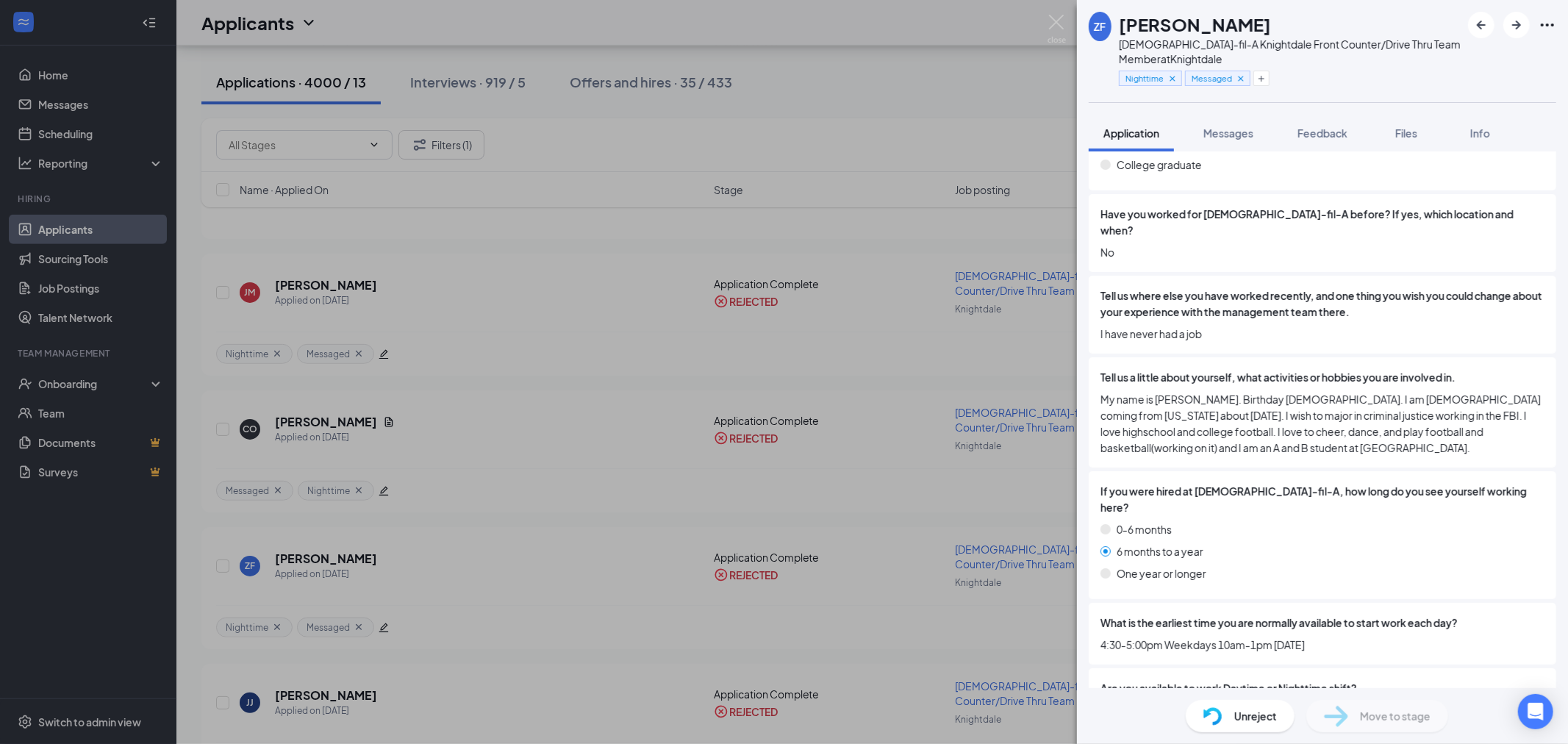
scroll to position [653, 0]
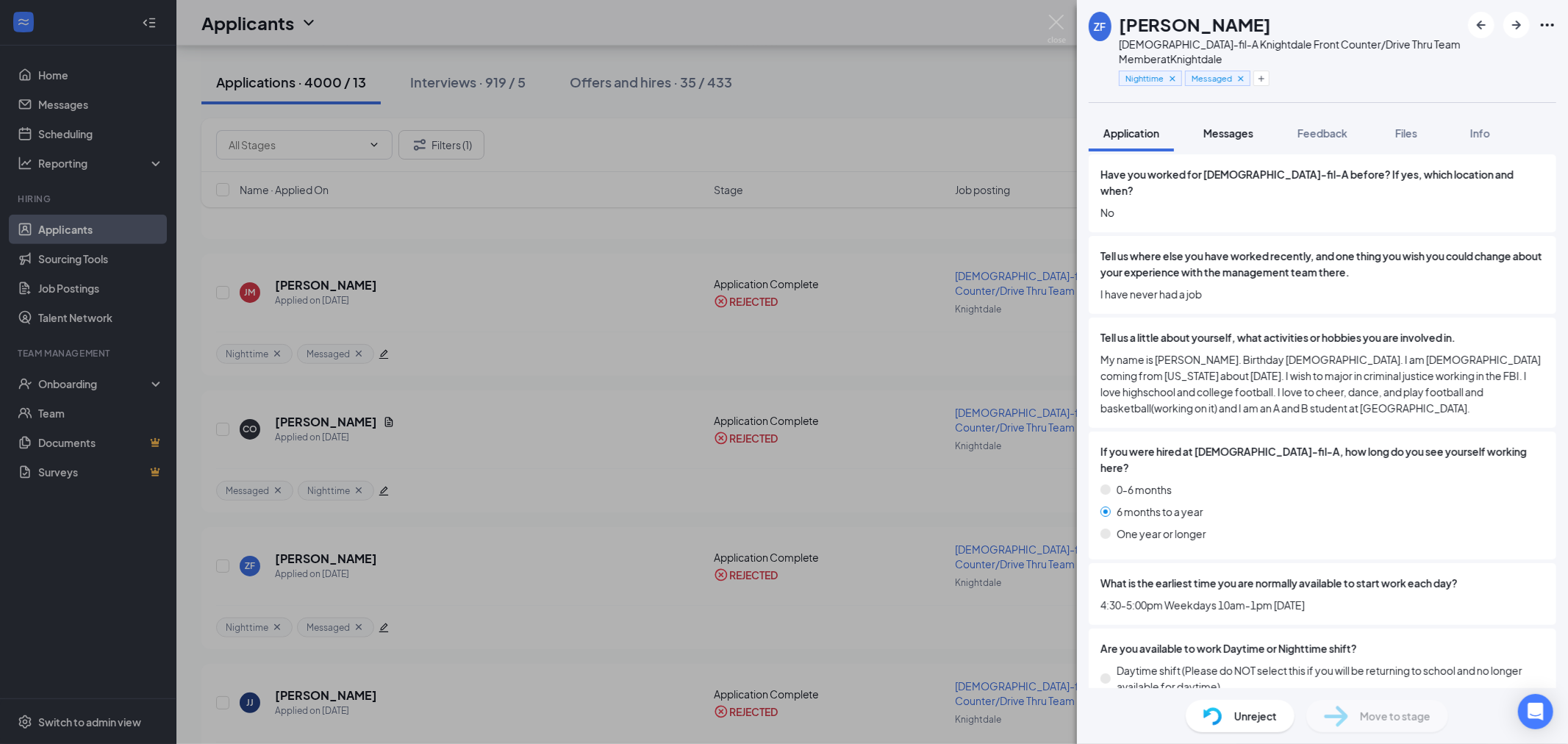
drag, startPoint x: 1253, startPoint y: 129, endPoint x: 1246, endPoint y: 130, distance: 7.1
click at [1253, 129] on span "Messages" at bounding box center [1228, 133] width 50 height 13
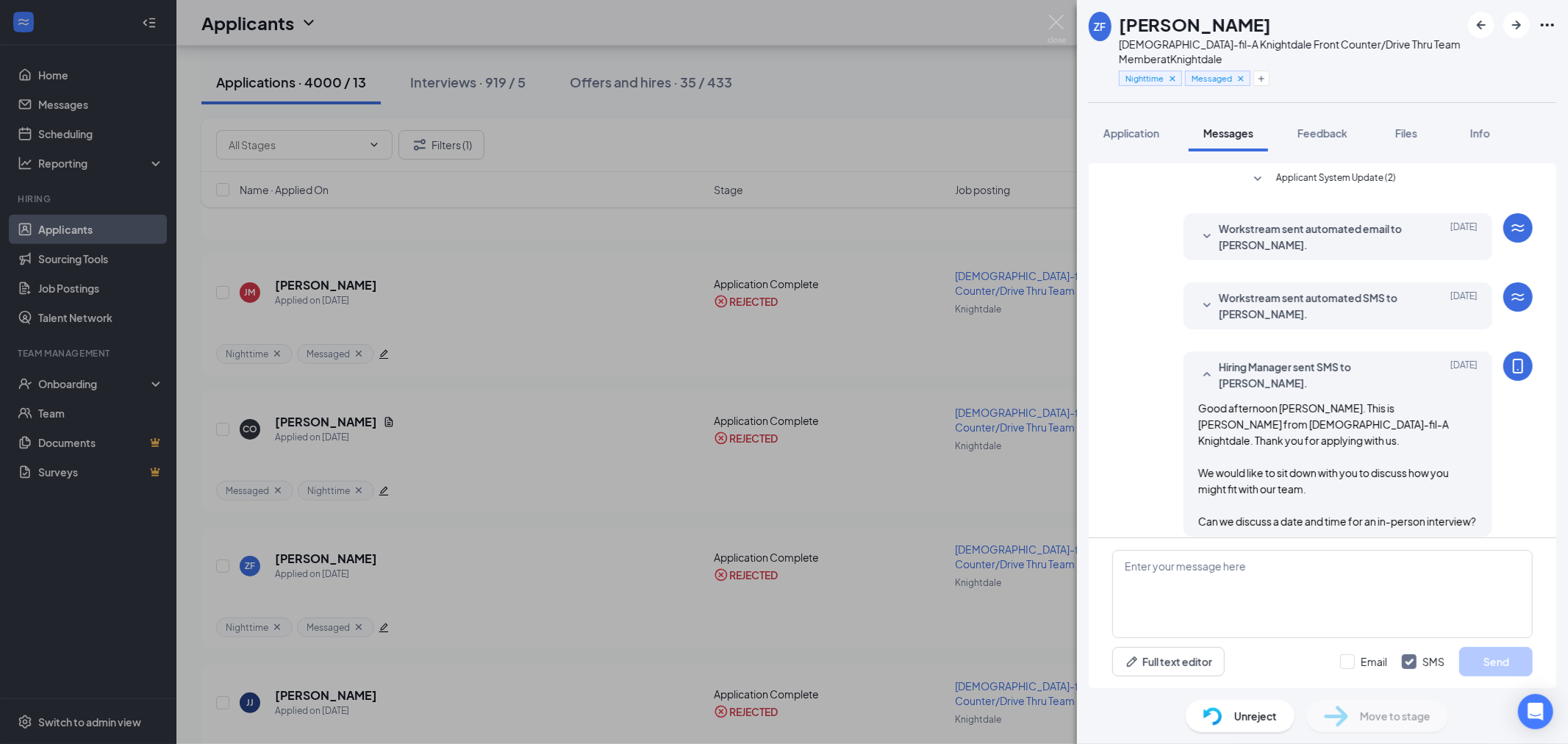
scroll to position [193, 0]
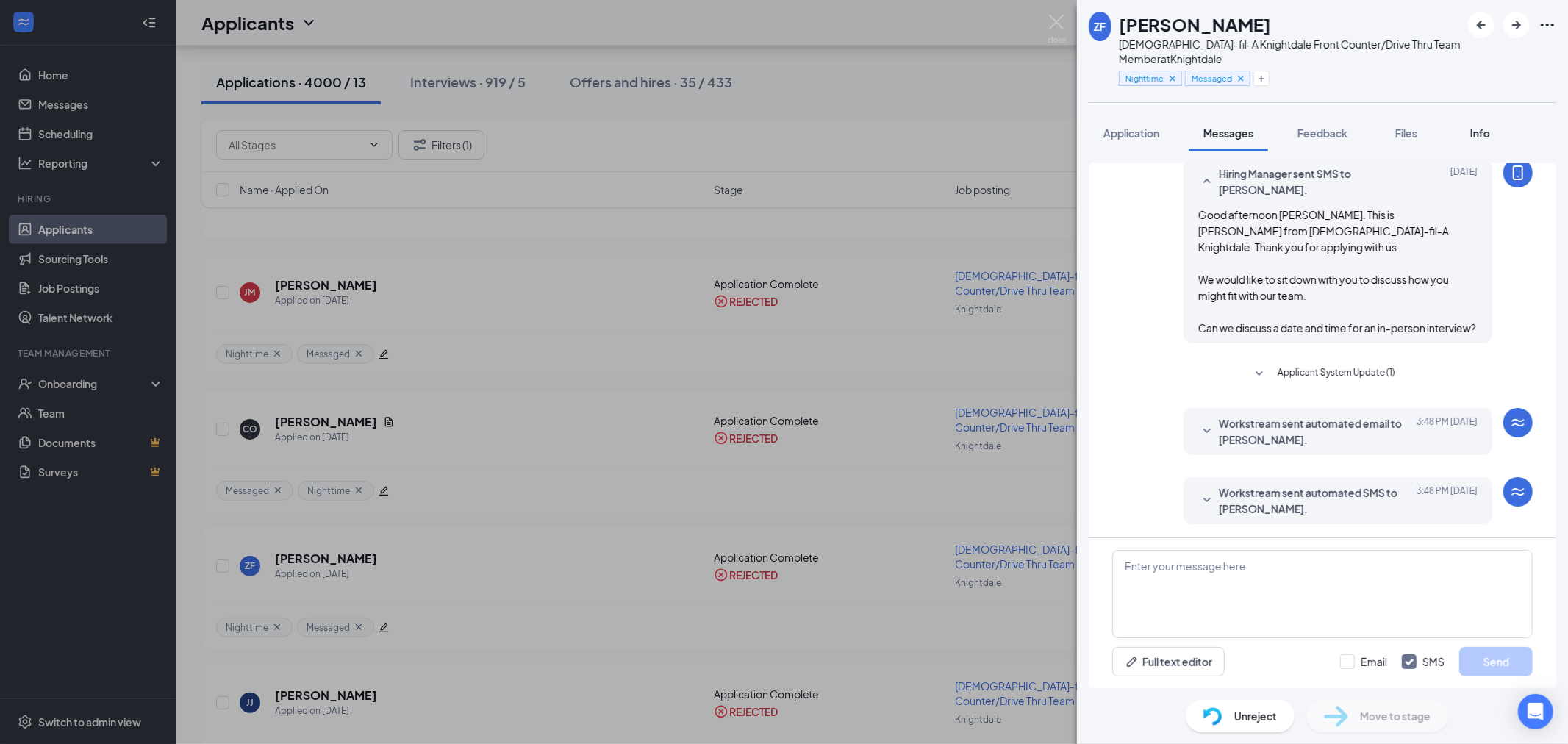
click at [1486, 129] on span "Info" at bounding box center [1480, 133] width 20 height 13
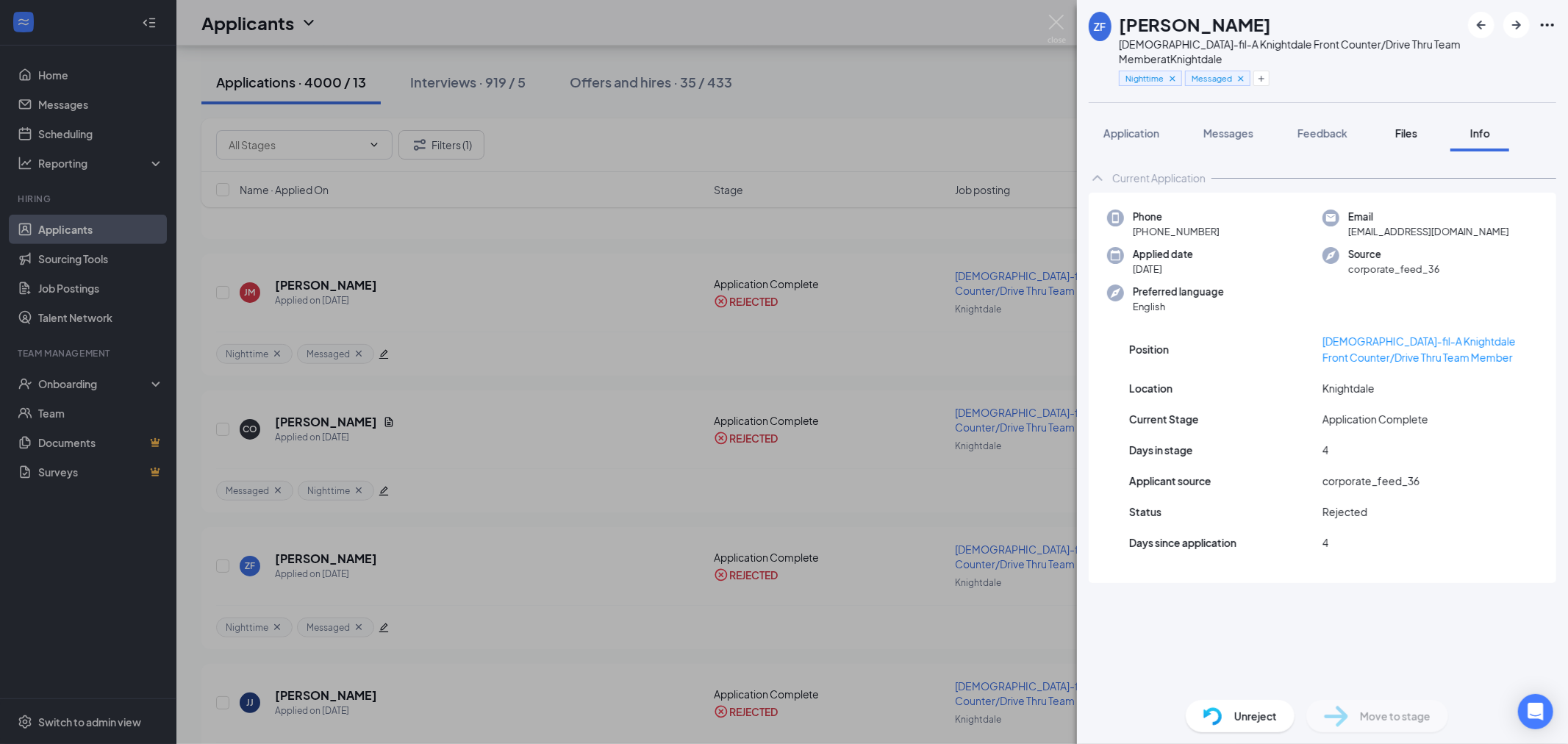
click at [1424, 135] on button "Files" at bounding box center [1406, 133] width 59 height 37
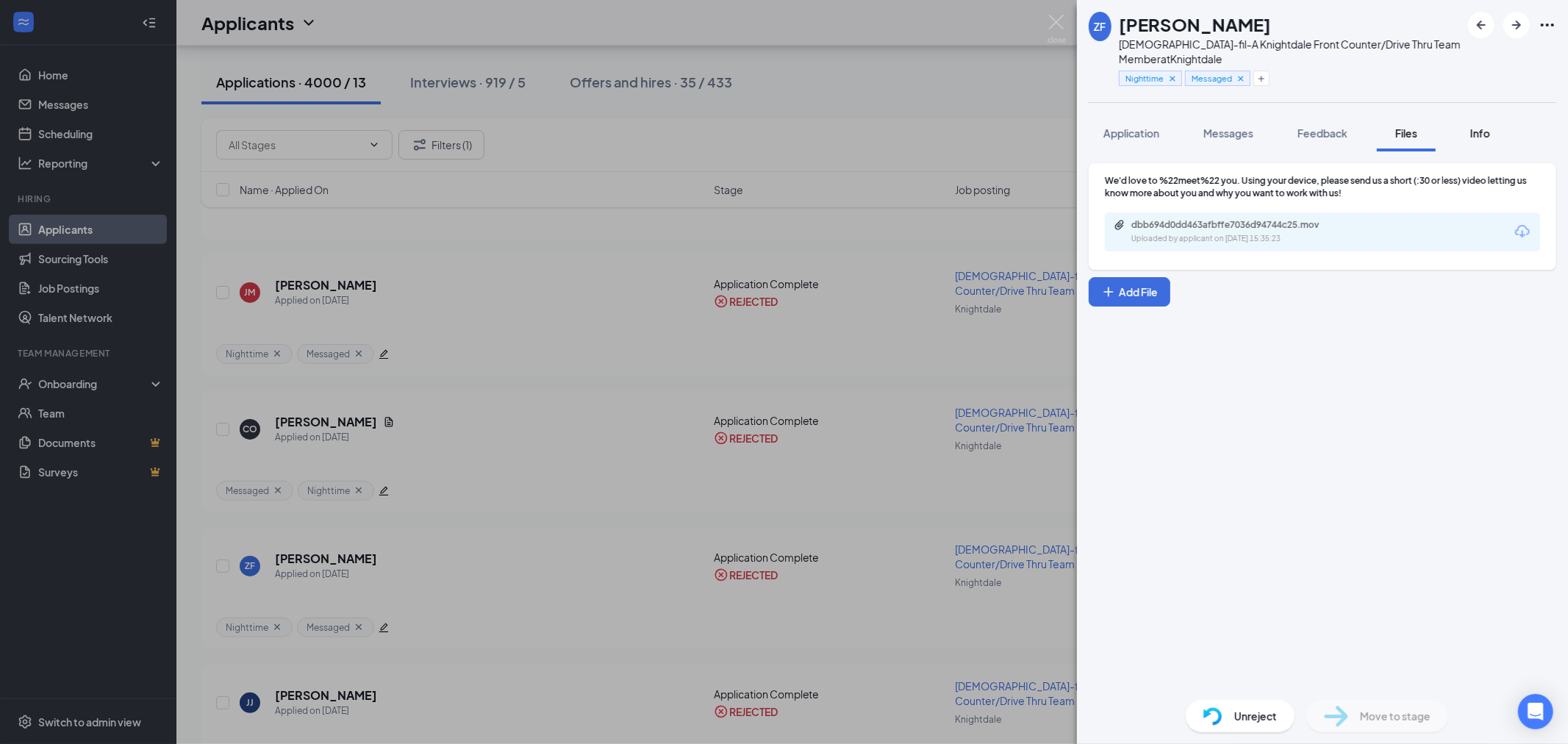
click at [1477, 126] on div "Info" at bounding box center [1480, 133] width 30 height 14
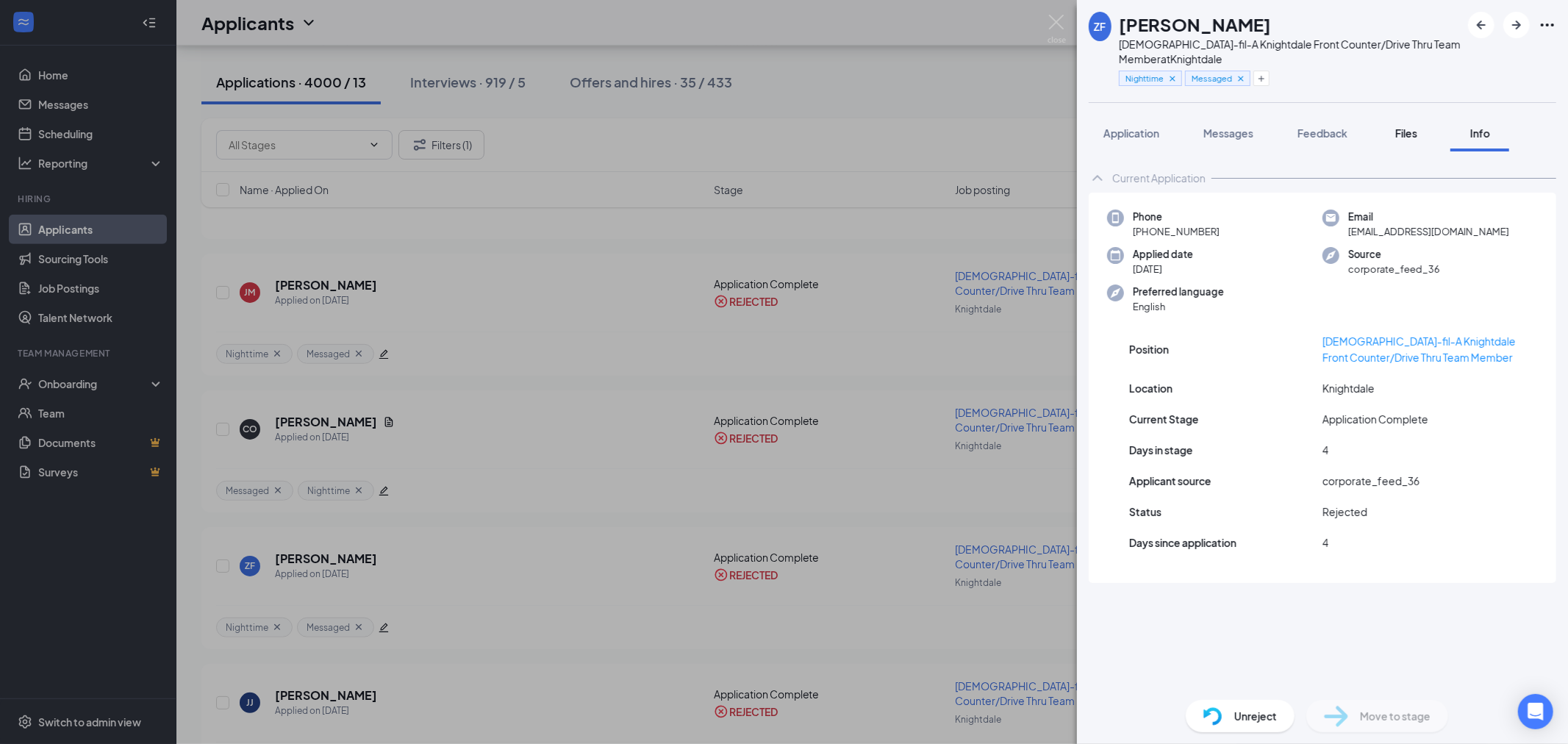
click at [1405, 142] on button "Files" at bounding box center [1406, 133] width 59 height 37
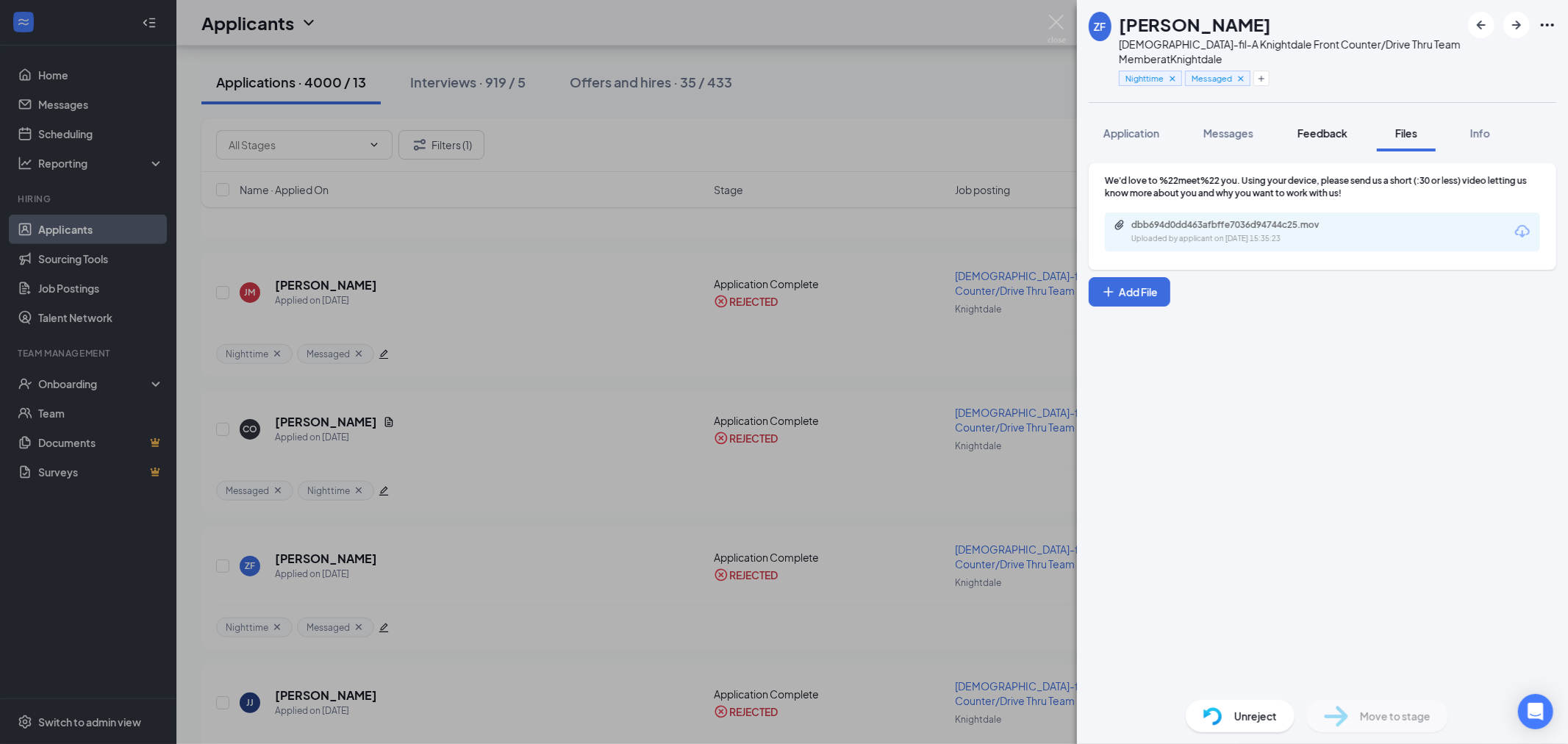
click at [1324, 142] on button "Feedback" at bounding box center [1323, 133] width 79 height 37
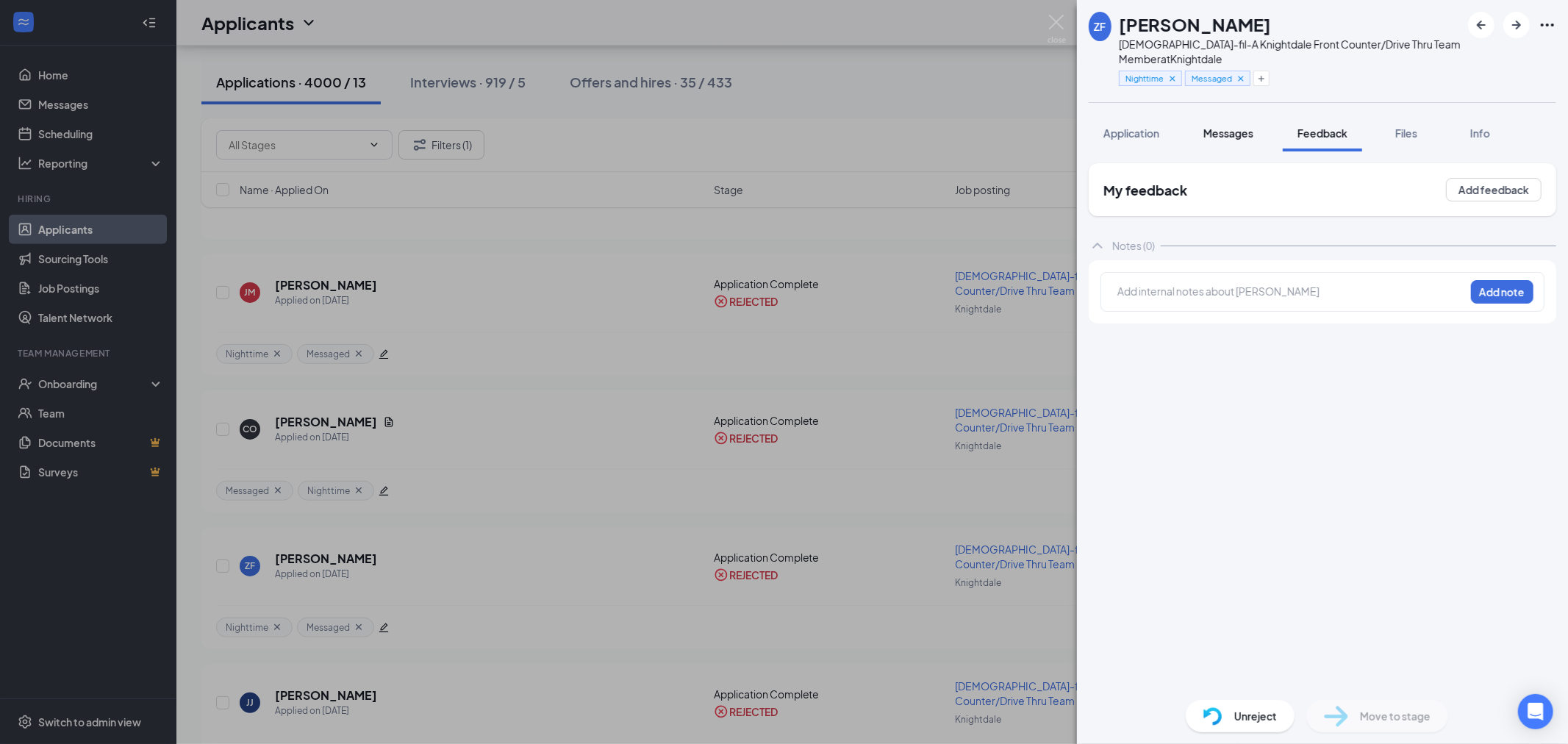
click at [1247, 142] on button "Messages" at bounding box center [1228, 133] width 79 height 37
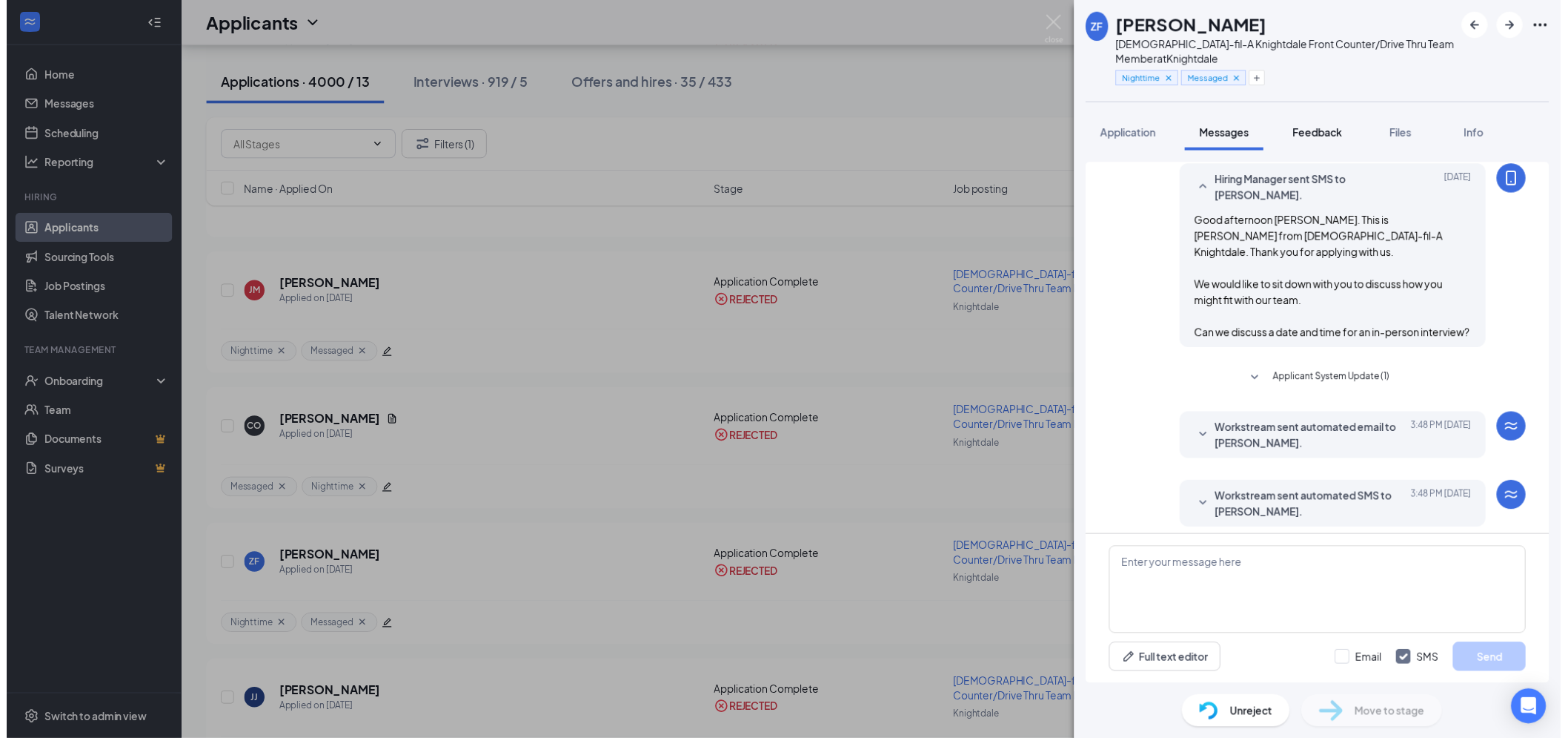
scroll to position [195, 0]
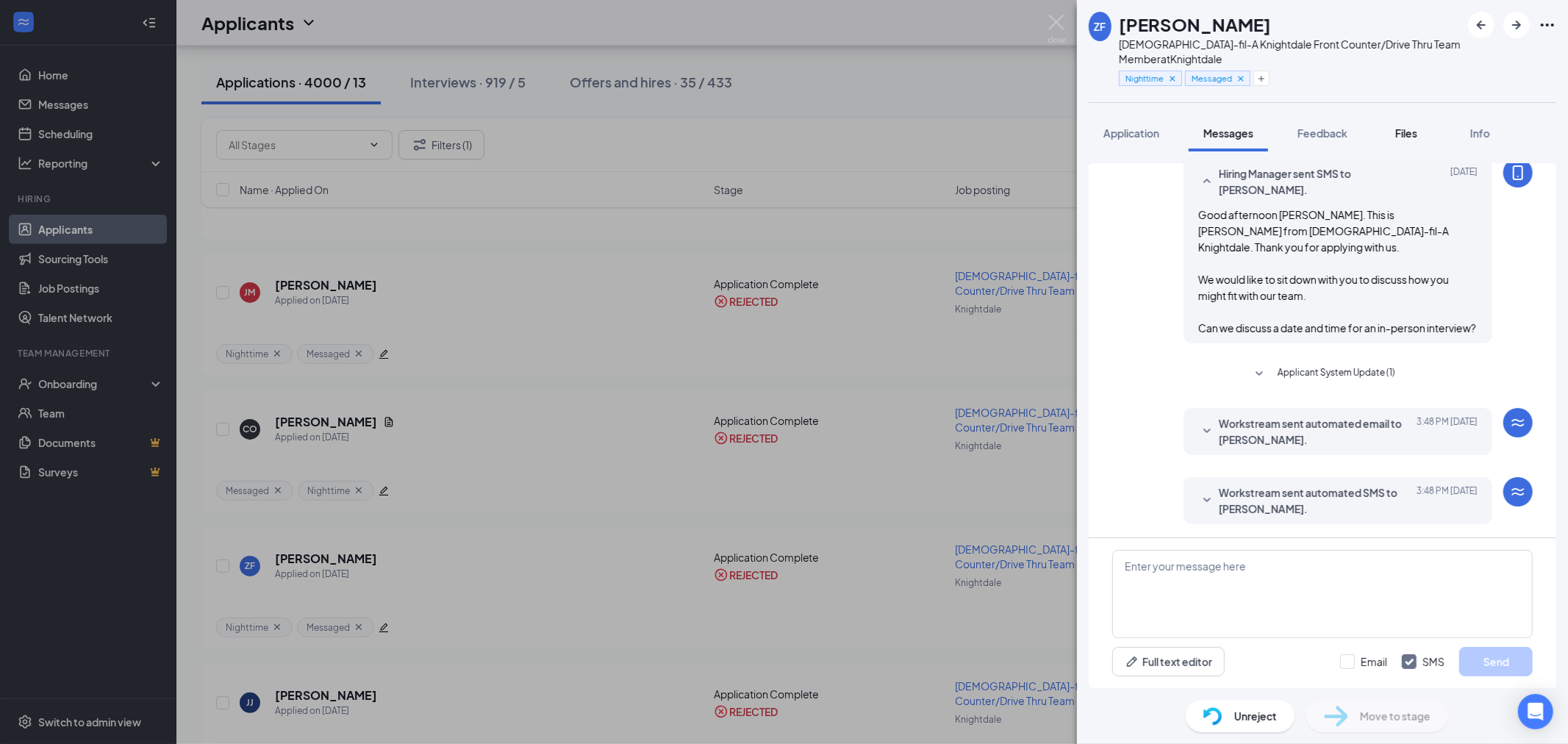
click at [1420, 134] on div "Files" at bounding box center [1406, 133] width 30 height 14
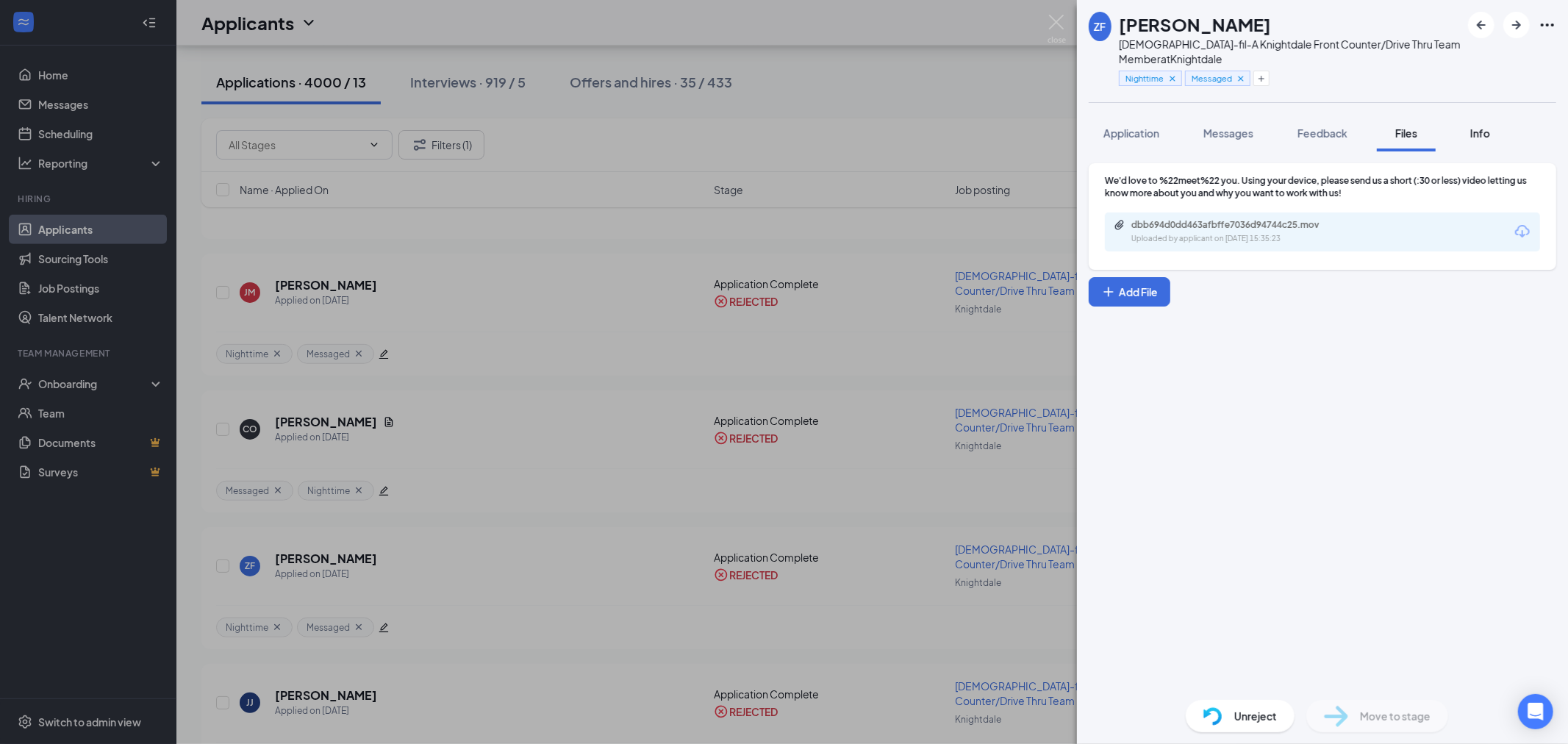
click at [1458, 131] on button "Info" at bounding box center [1480, 133] width 59 height 37
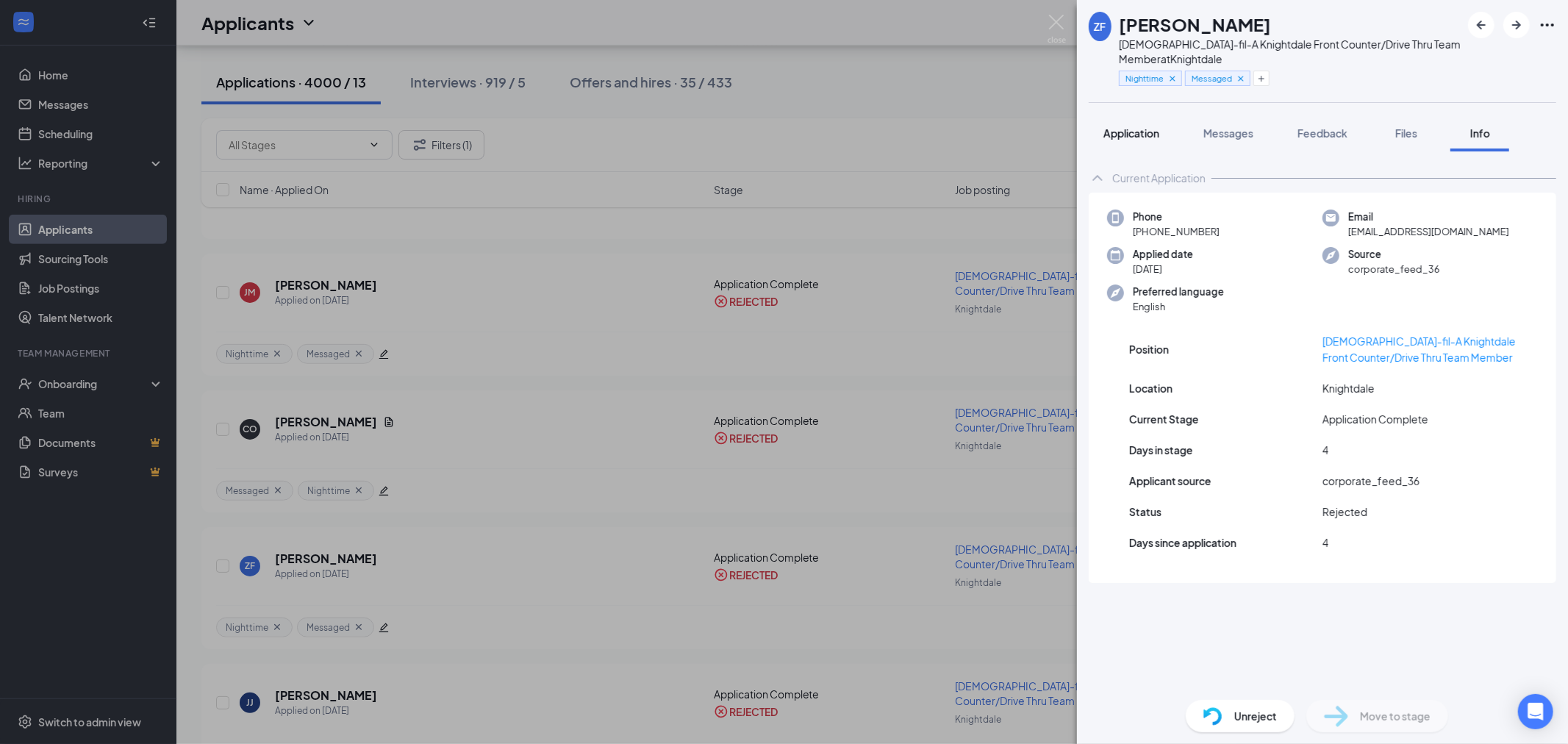
click at [1158, 140] on button "Application" at bounding box center [1132, 133] width 85 height 37
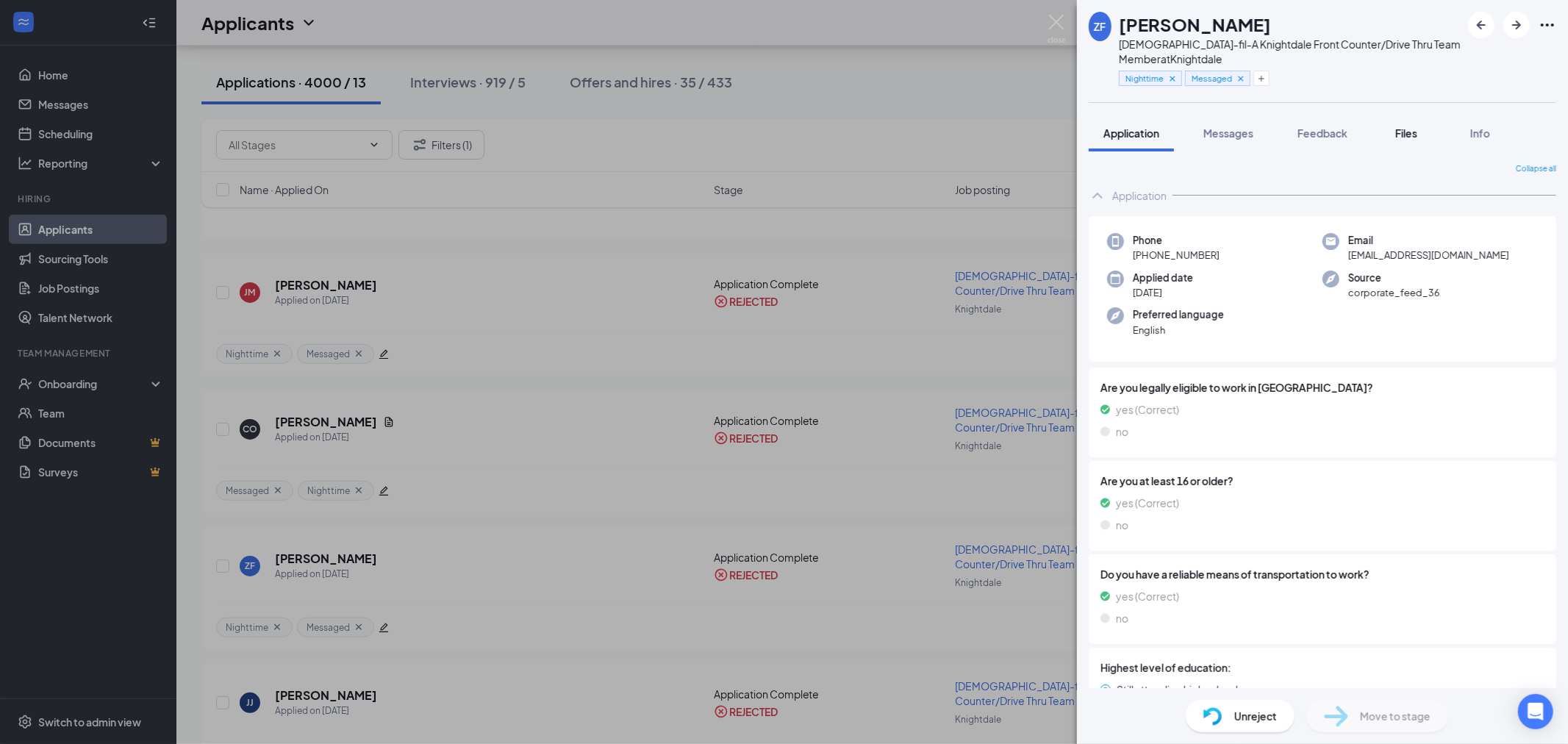
click at [1391, 134] on button "Files" at bounding box center [1406, 133] width 59 height 37
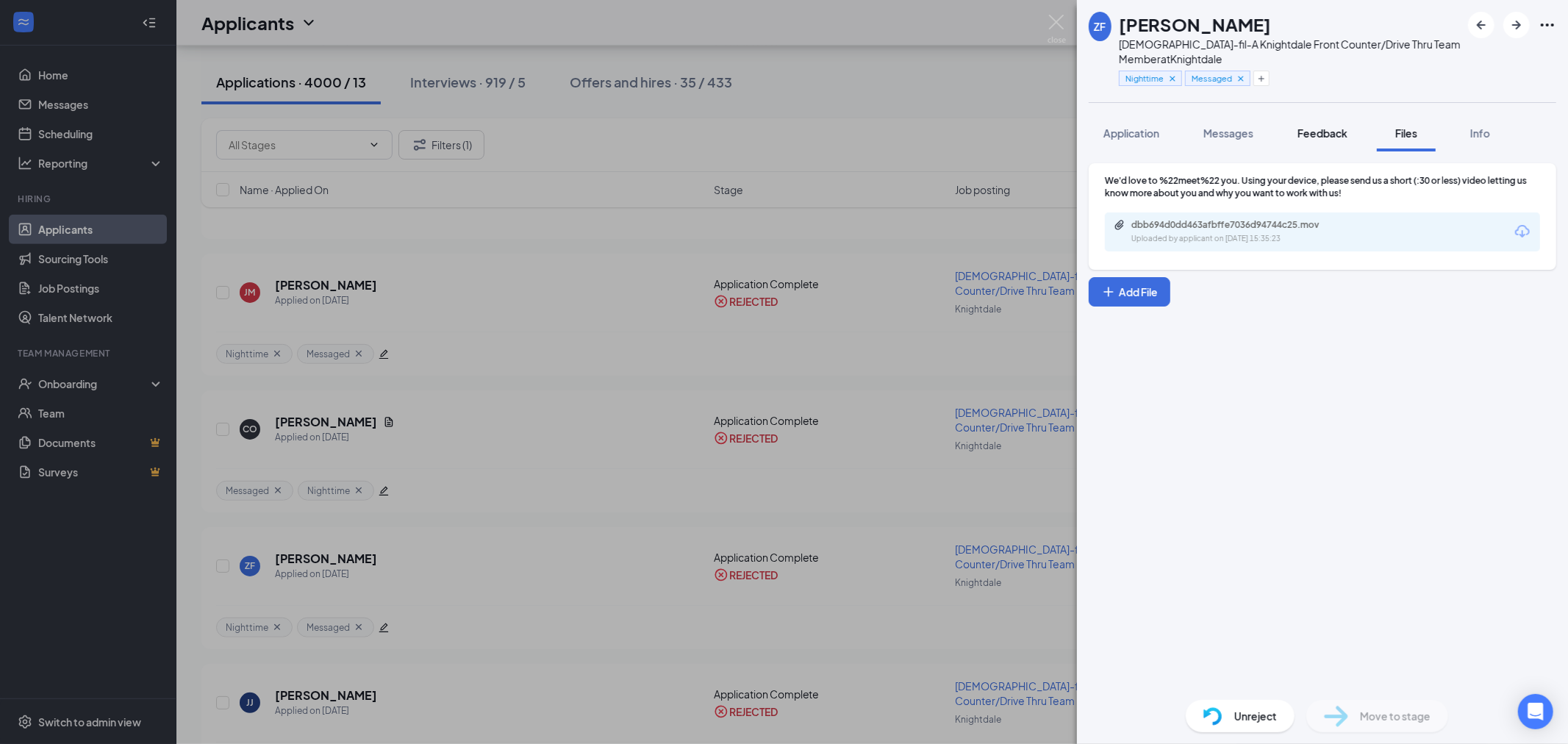
click at [1335, 134] on span "Feedback" at bounding box center [1323, 133] width 50 height 13
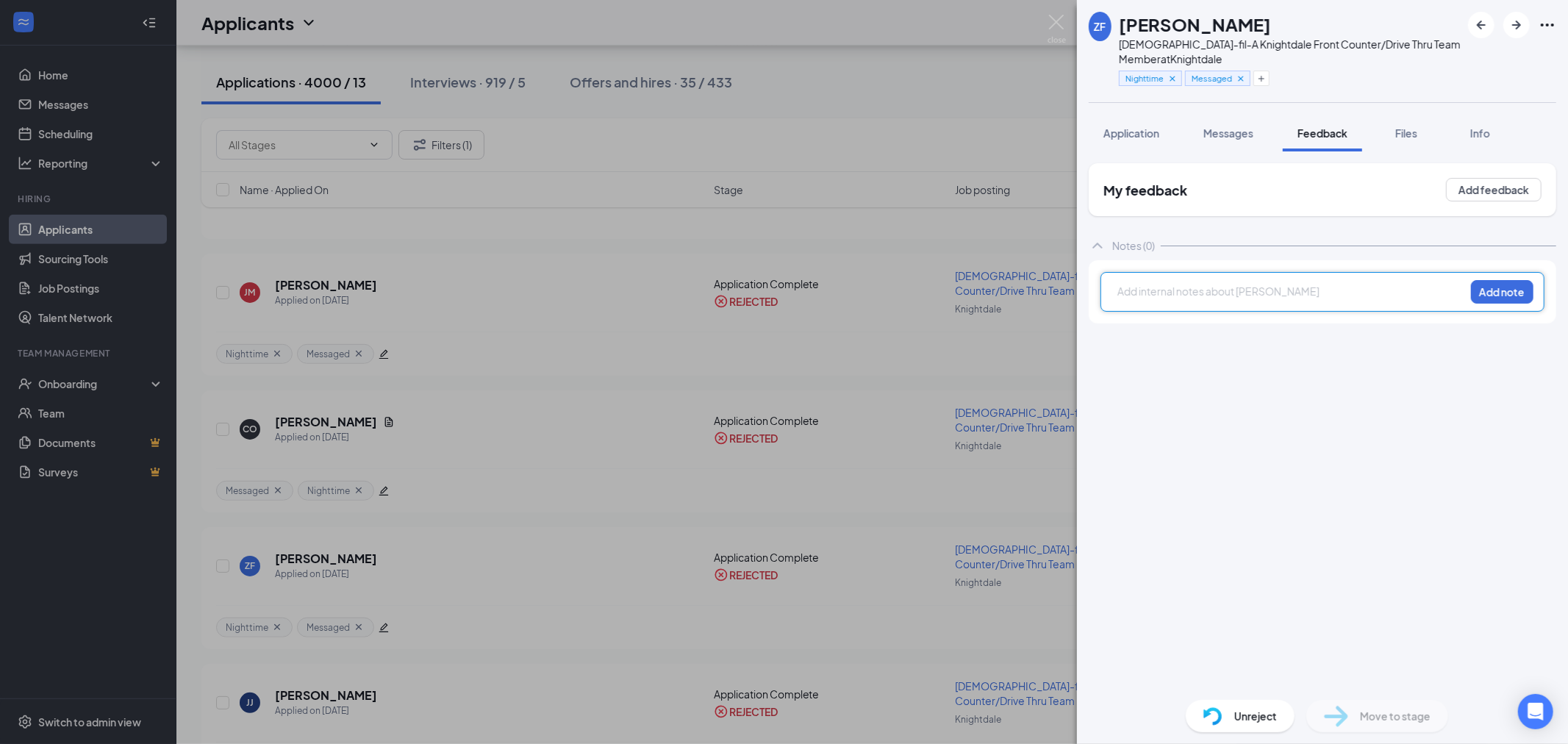
click at [1219, 290] on div at bounding box center [1291, 292] width 346 height 15
click at [1519, 296] on button "Add note" at bounding box center [1503, 292] width 62 height 24
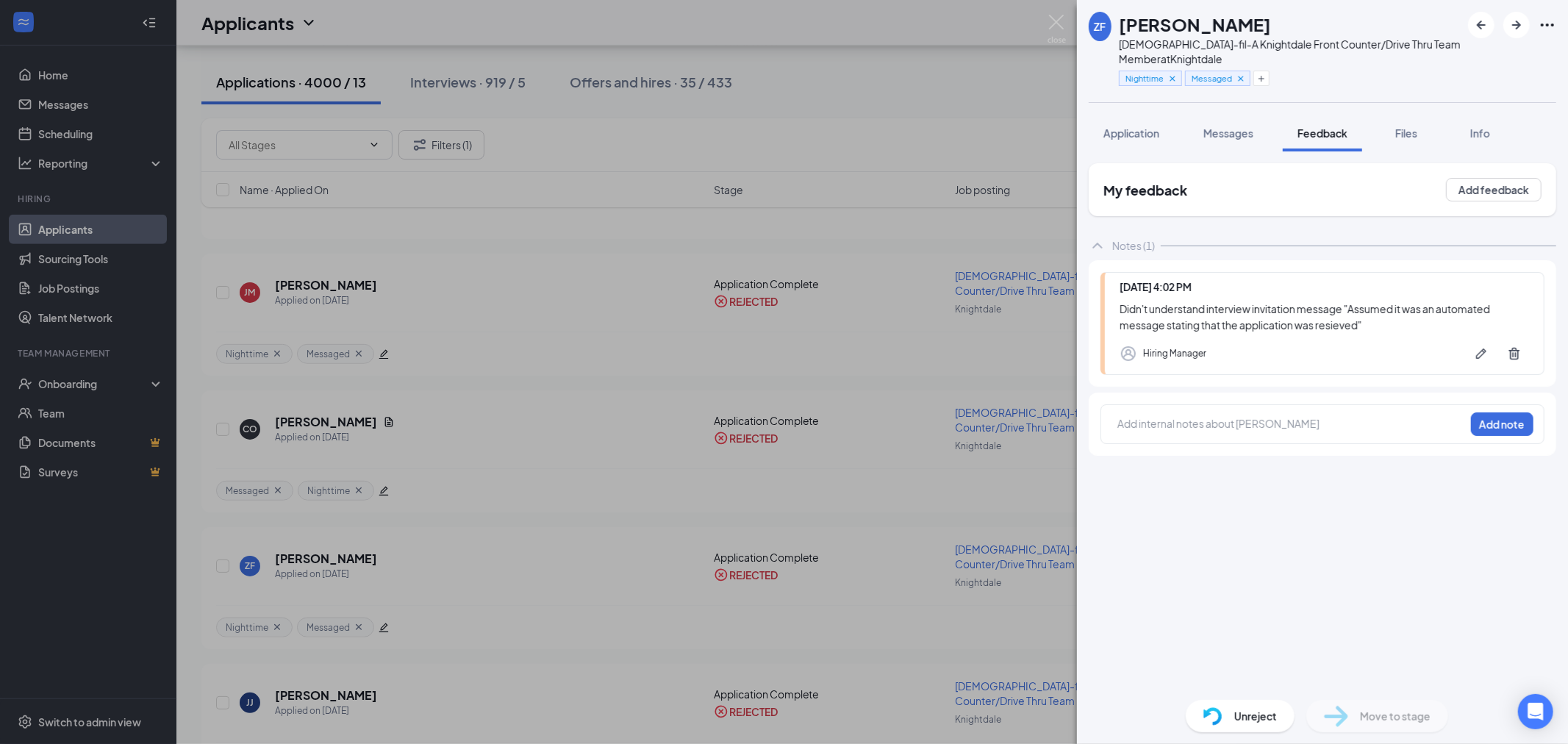
click at [665, 424] on div "ZF Zaylene Fenwick Chick-fil-A Knightdale Front Counter/Drive Thru Team Member …" at bounding box center [784, 372] width 1568 height 744
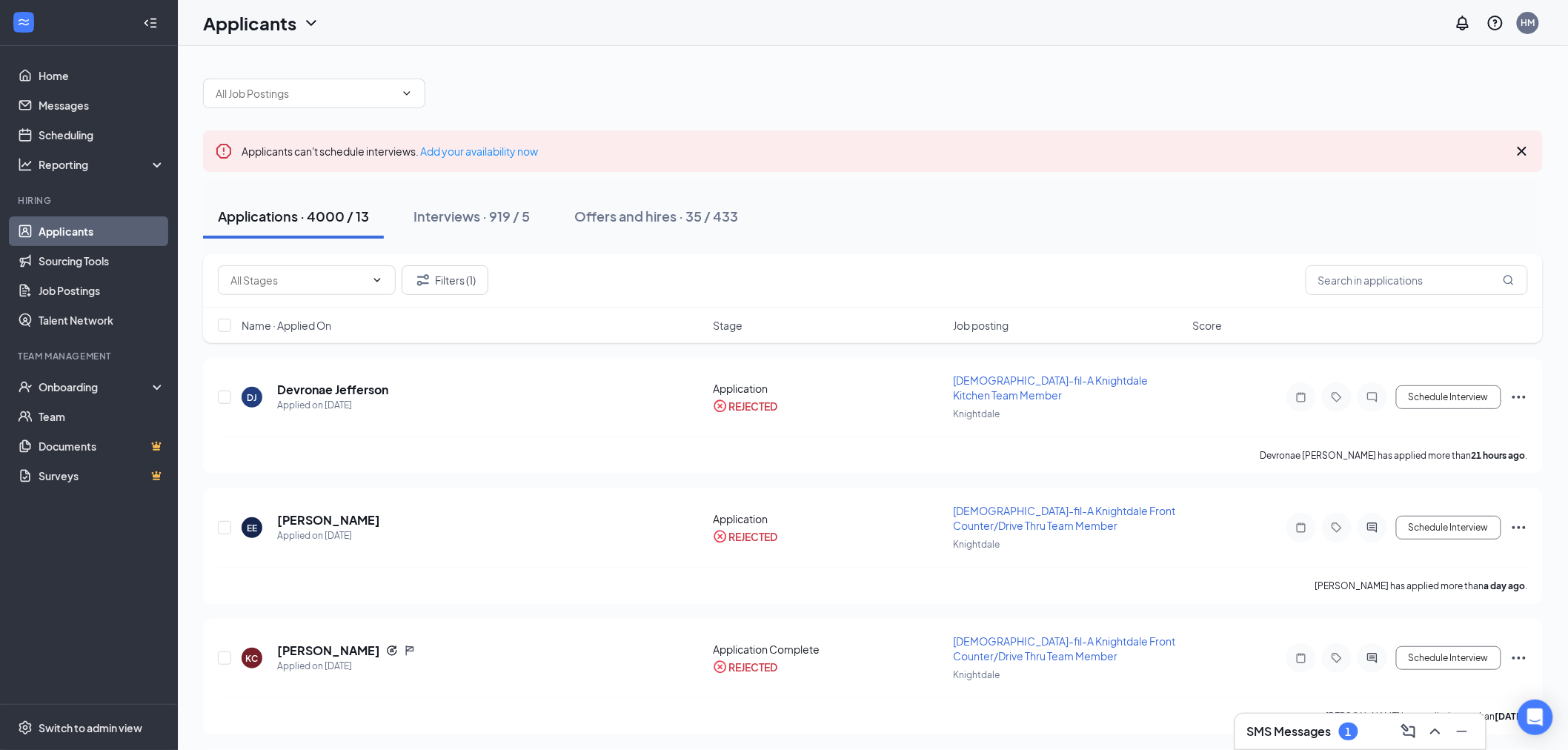
click at [424, 263] on div "Filters (1)" at bounding box center [873, 280] width 1339 height 54
click at [426, 271] on icon "Filter" at bounding box center [423, 279] width 18 height 18
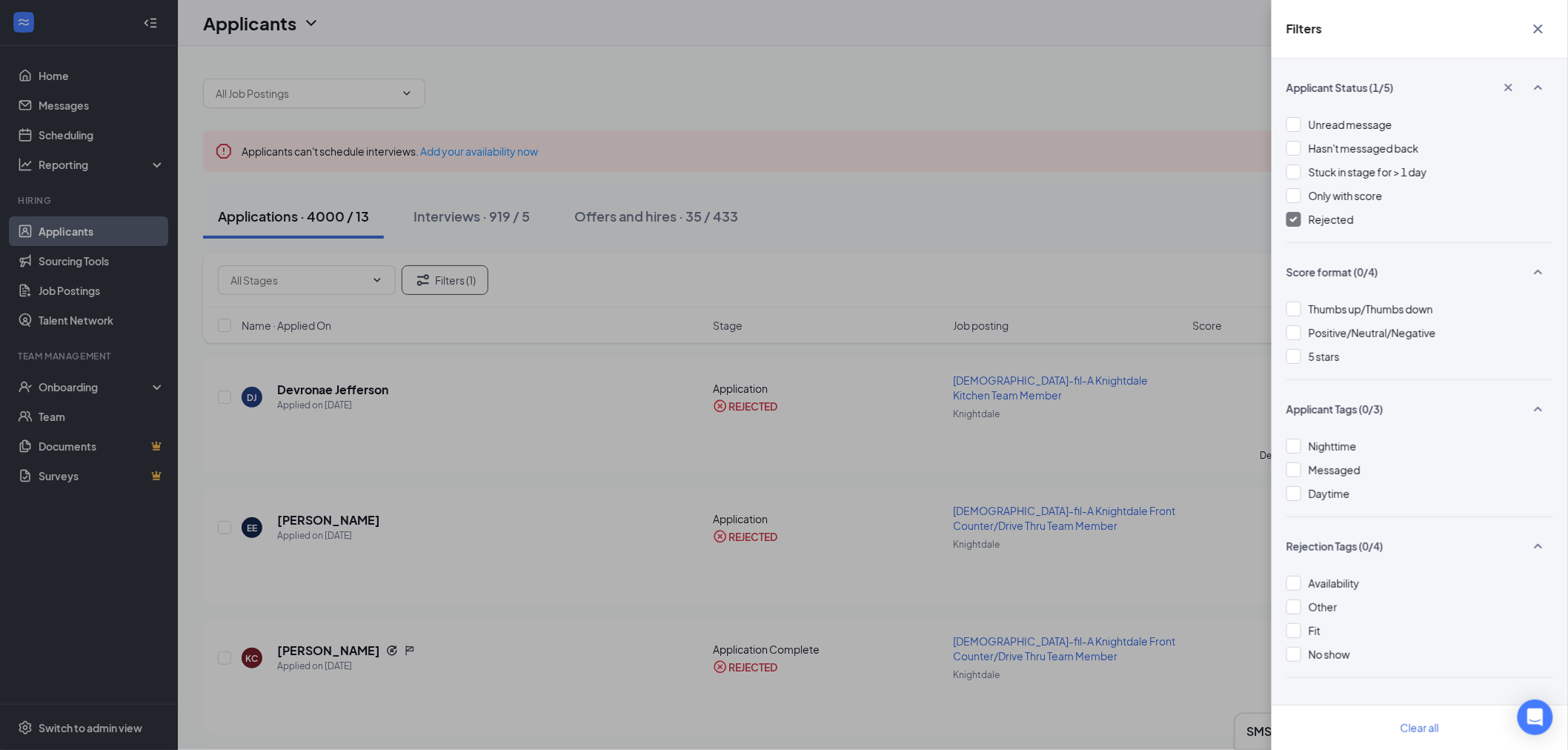
click at [1320, 213] on span "Rejected" at bounding box center [1331, 219] width 45 height 13
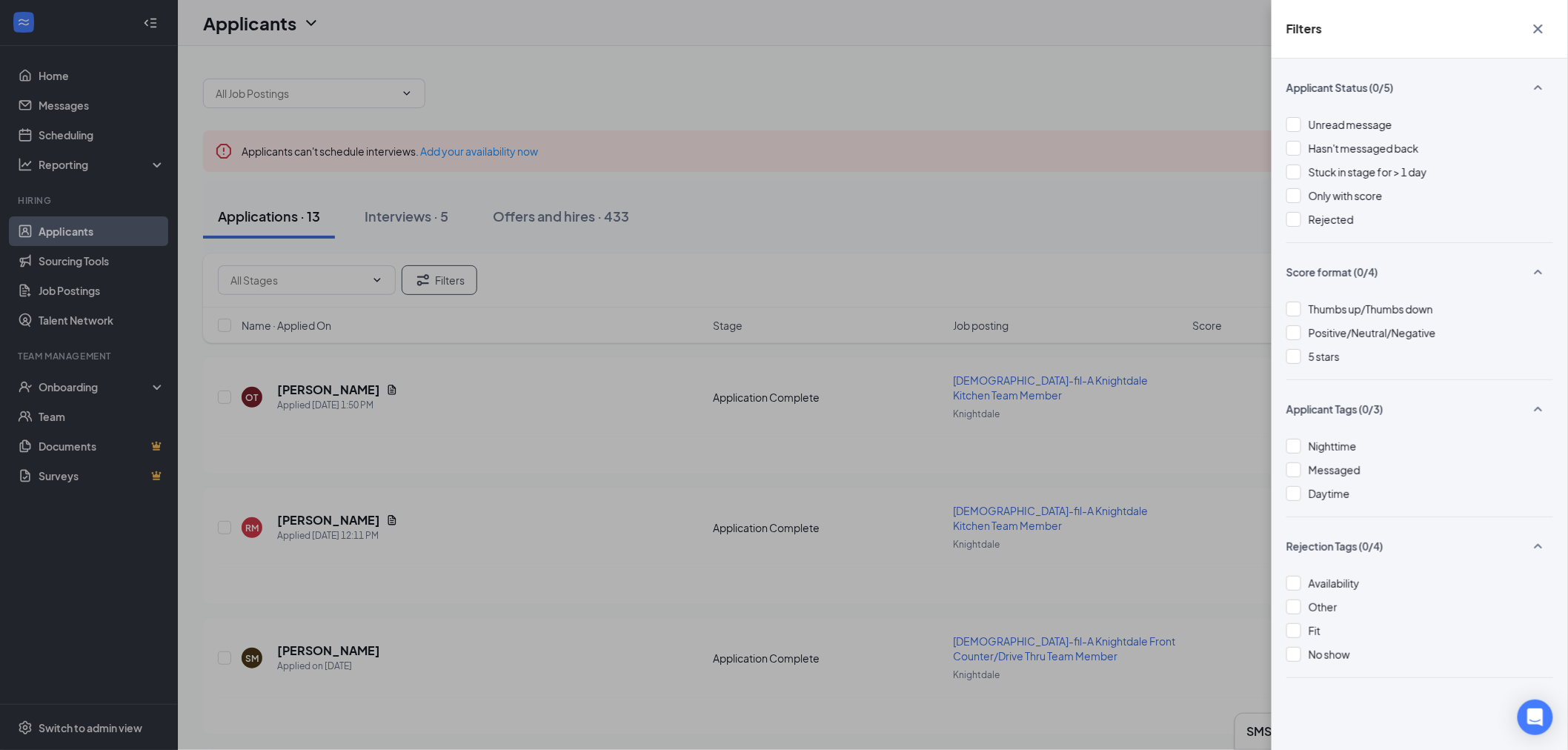
click at [611, 275] on div "Filters Applicant Status (0/5) Unread message Hasn't messaged back Stuck in sta…" at bounding box center [784, 375] width 1568 height 750
click at [372, 402] on div "Filters Applicant Status (0/5) Unread message Hasn't messaged back Stuck in sta…" at bounding box center [784, 375] width 1568 height 750
